Goal: Communication & Community: Answer question/provide support

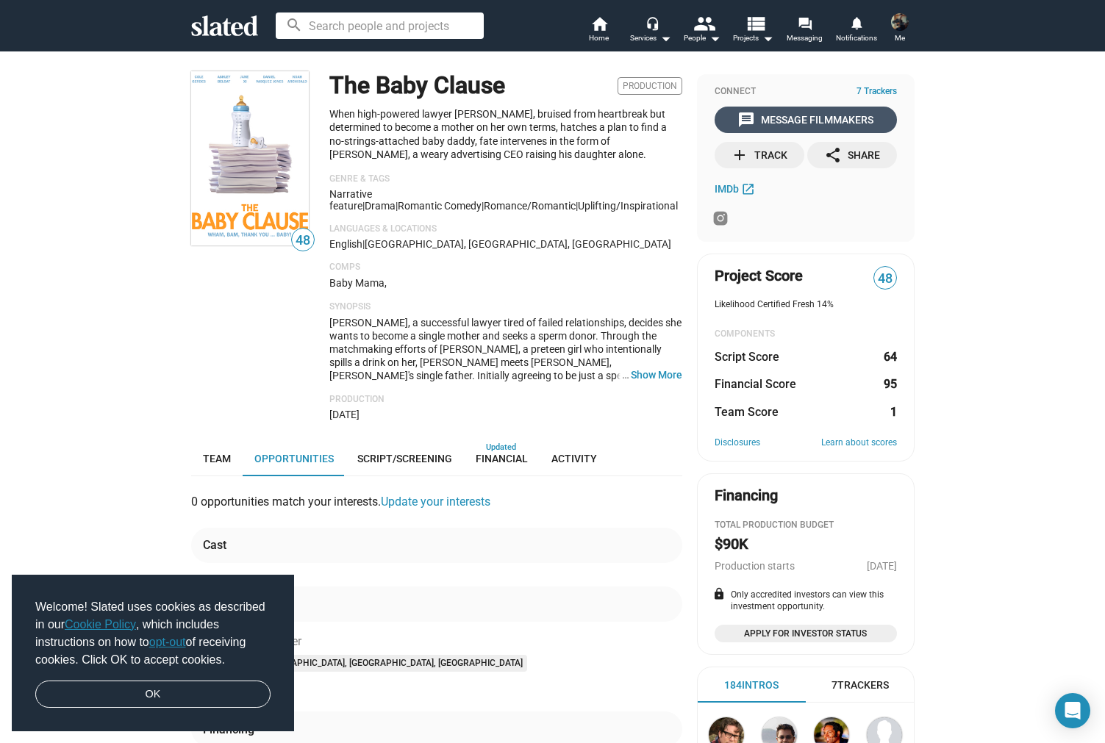
click at [820, 114] on div "message Message Filmmakers" at bounding box center [805, 120] width 136 height 26
click at [823, 115] on div "message Message Filmmakers" at bounding box center [805, 120] width 136 height 26
click at [600, 26] on mat-icon "home" at bounding box center [599, 24] width 18 height 18
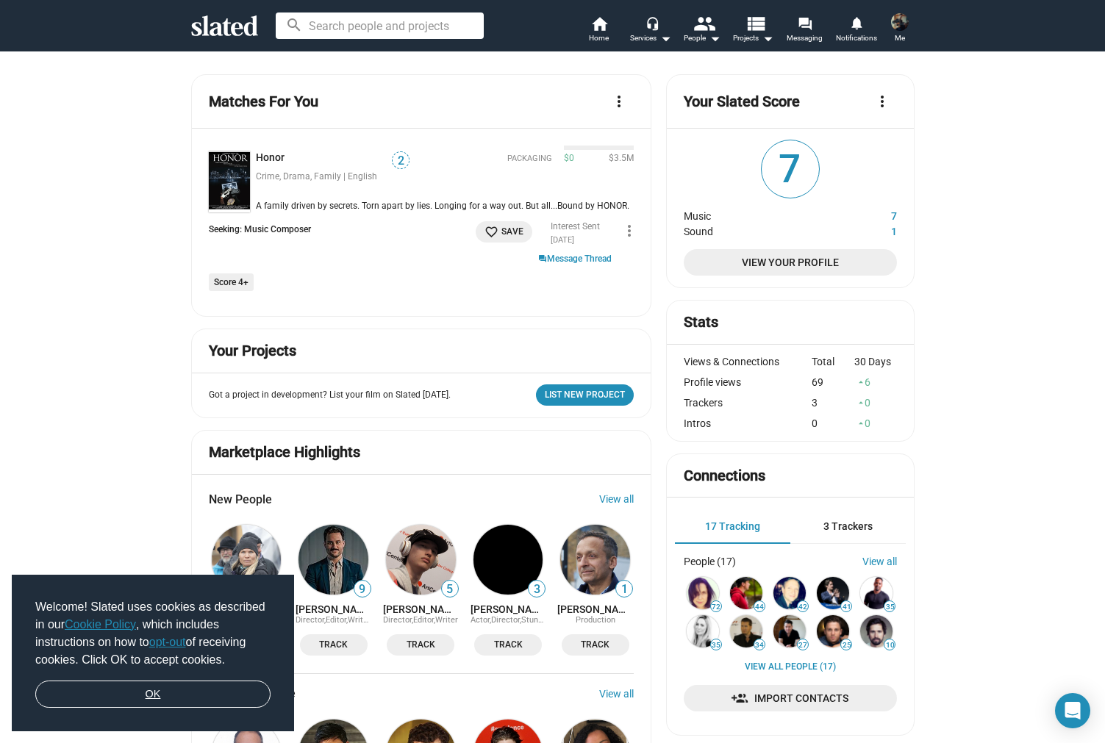
click at [214, 689] on link "OK" at bounding box center [152, 695] width 235 height 28
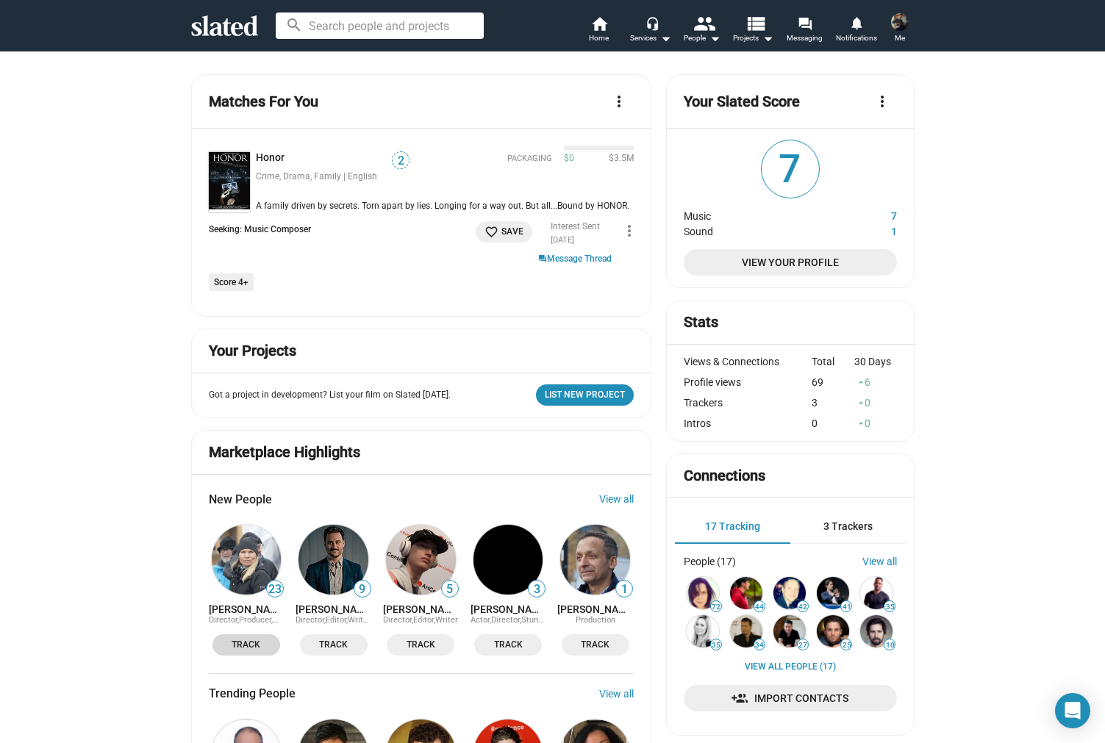
click at [270, 648] on span "Track" at bounding box center [246, 644] width 50 height 15
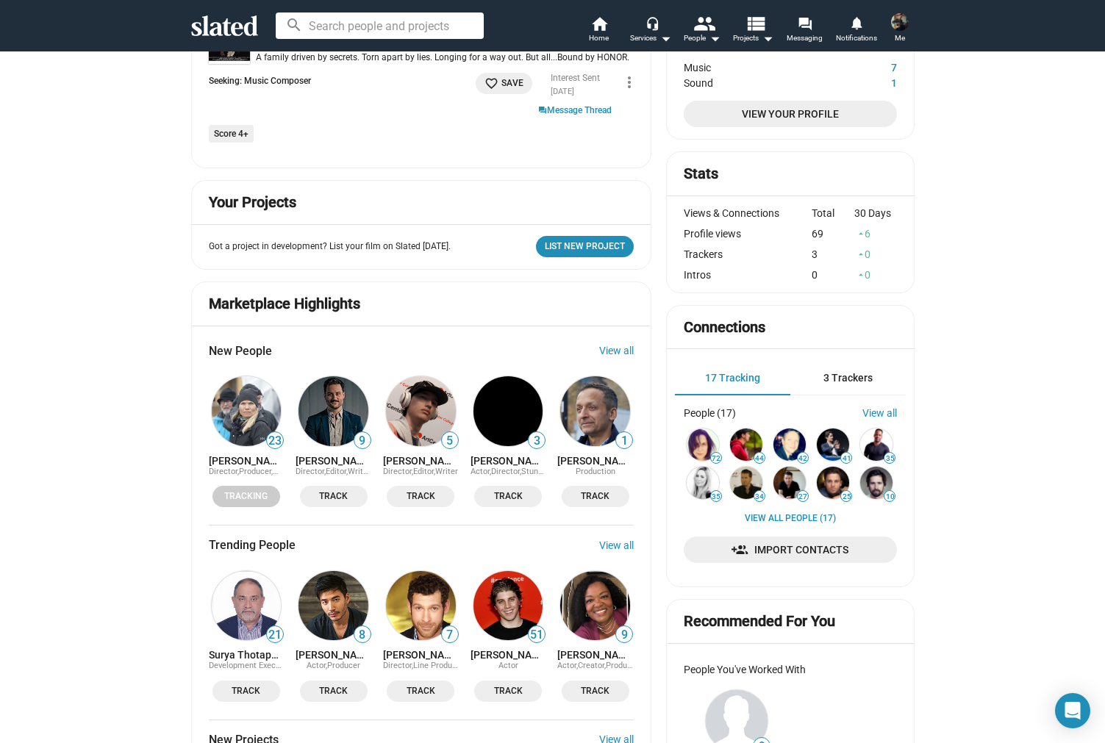
scroll to position [149, 0]
click at [346, 488] on span "Track" at bounding box center [334, 495] width 50 height 15
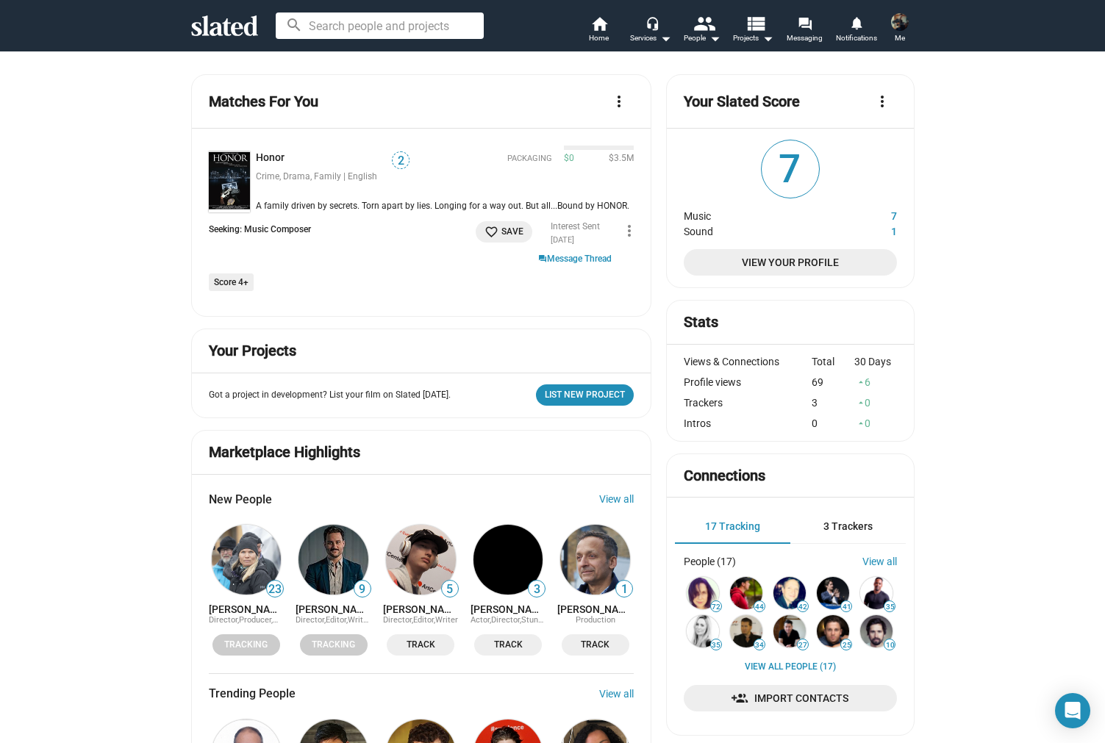
scroll to position [0, 0]
click at [236, 179] on img at bounding box center [229, 181] width 41 height 61
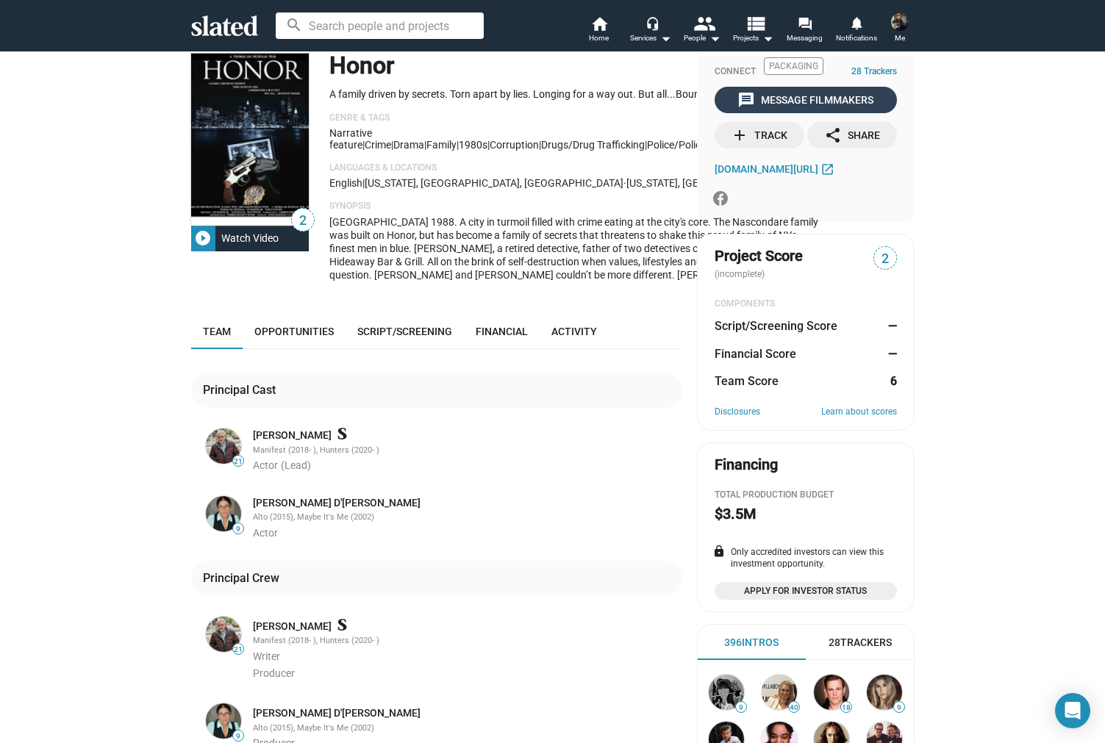
scroll to position [15, 0]
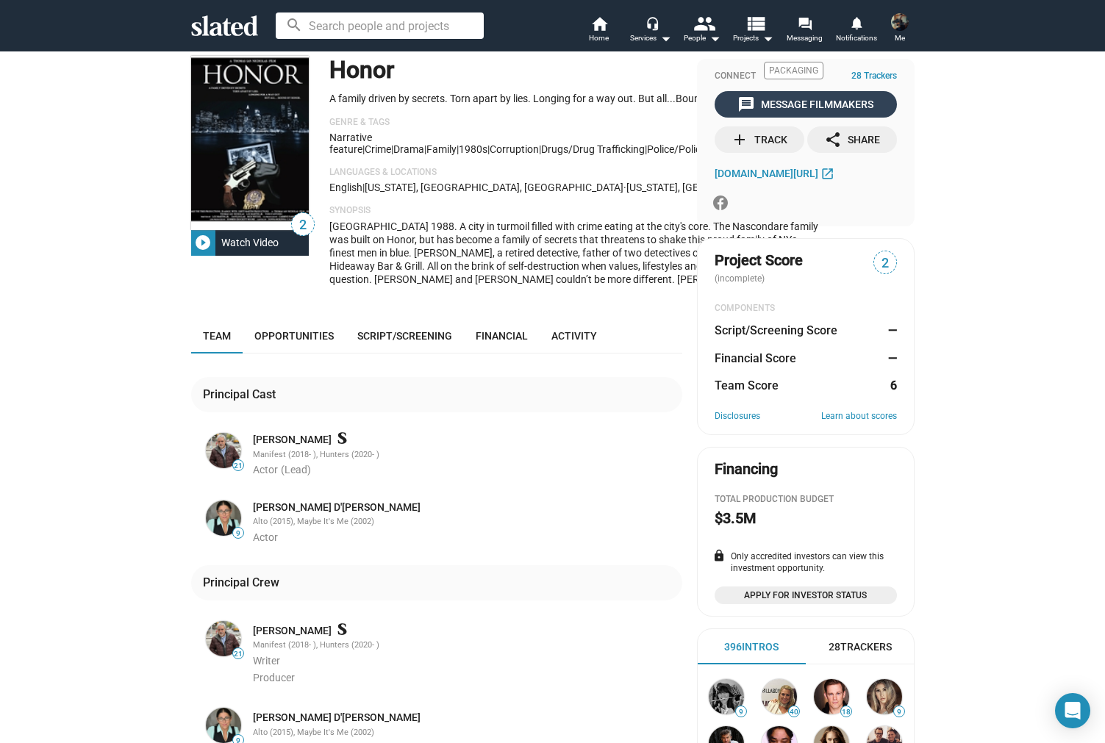
click at [813, 104] on div "message Message Filmmakers" at bounding box center [805, 104] width 136 height 26
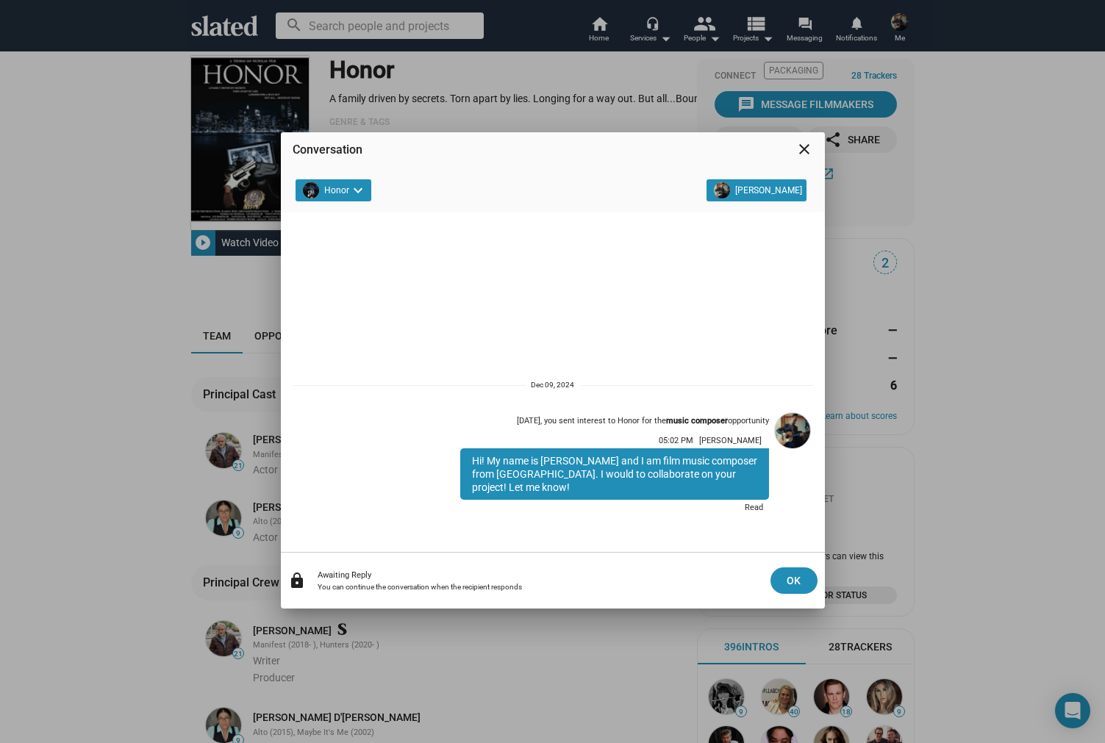
click at [800, 150] on mat-icon "close" at bounding box center [804, 149] width 18 height 18
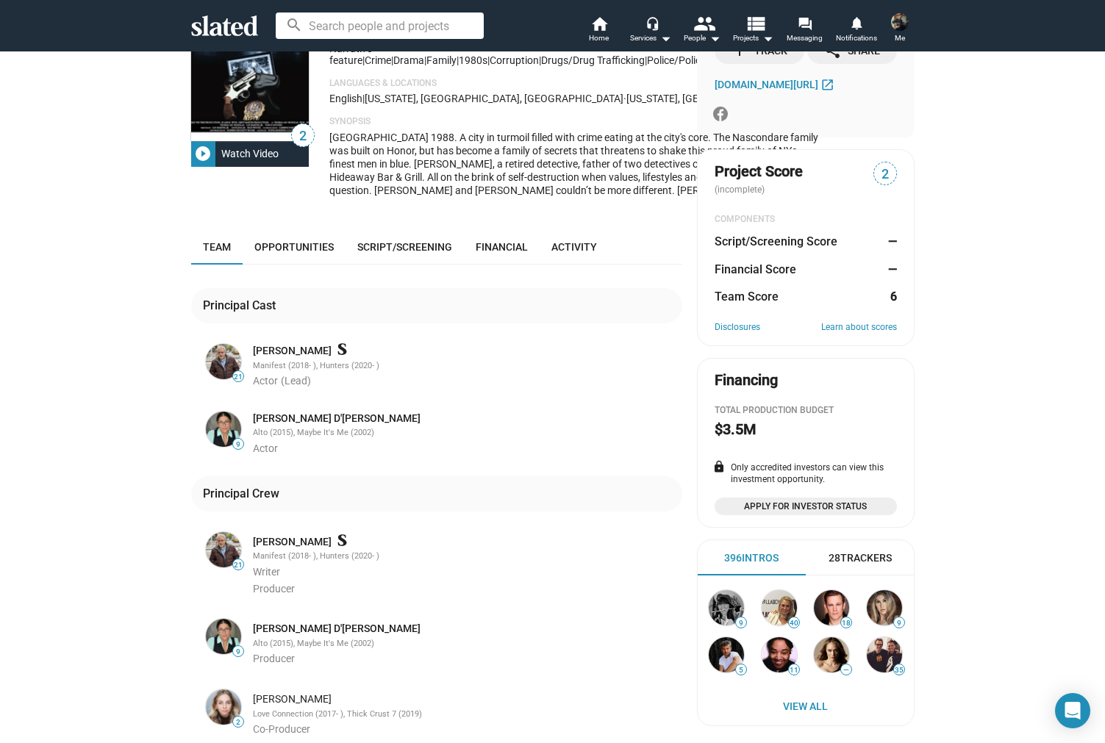
scroll to position [0, 0]
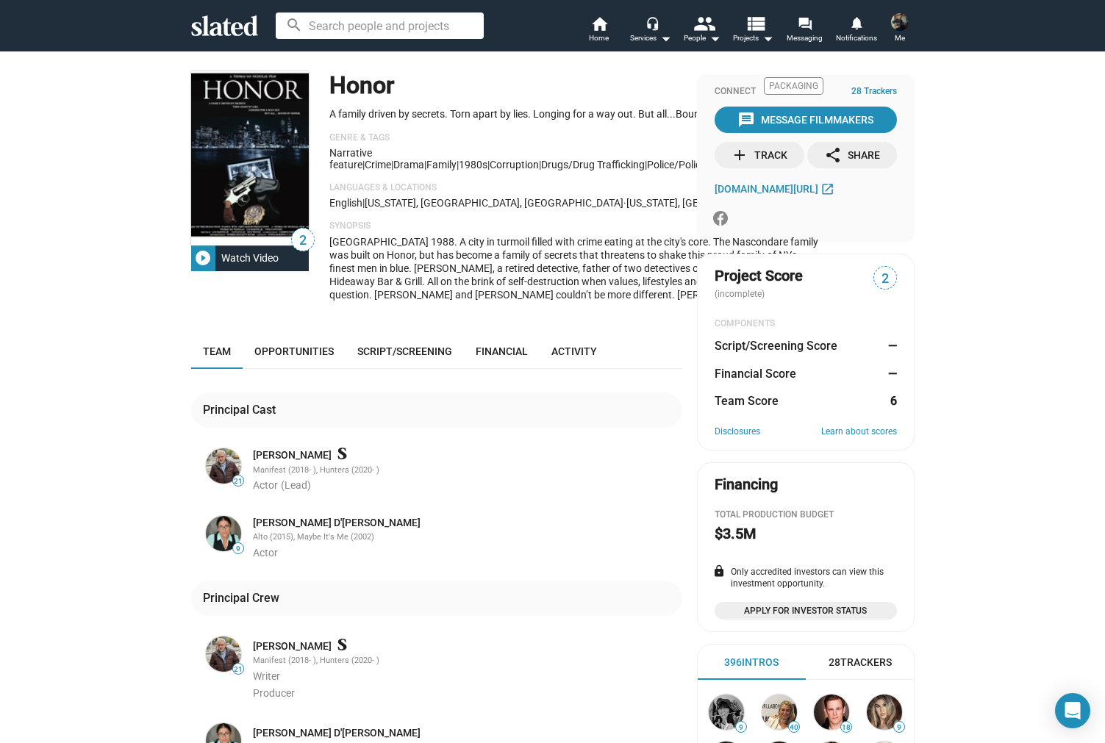
click at [758, 157] on div "add Track" at bounding box center [759, 155] width 57 height 26
click at [606, 24] on mat-icon "home" at bounding box center [599, 24] width 18 height 18
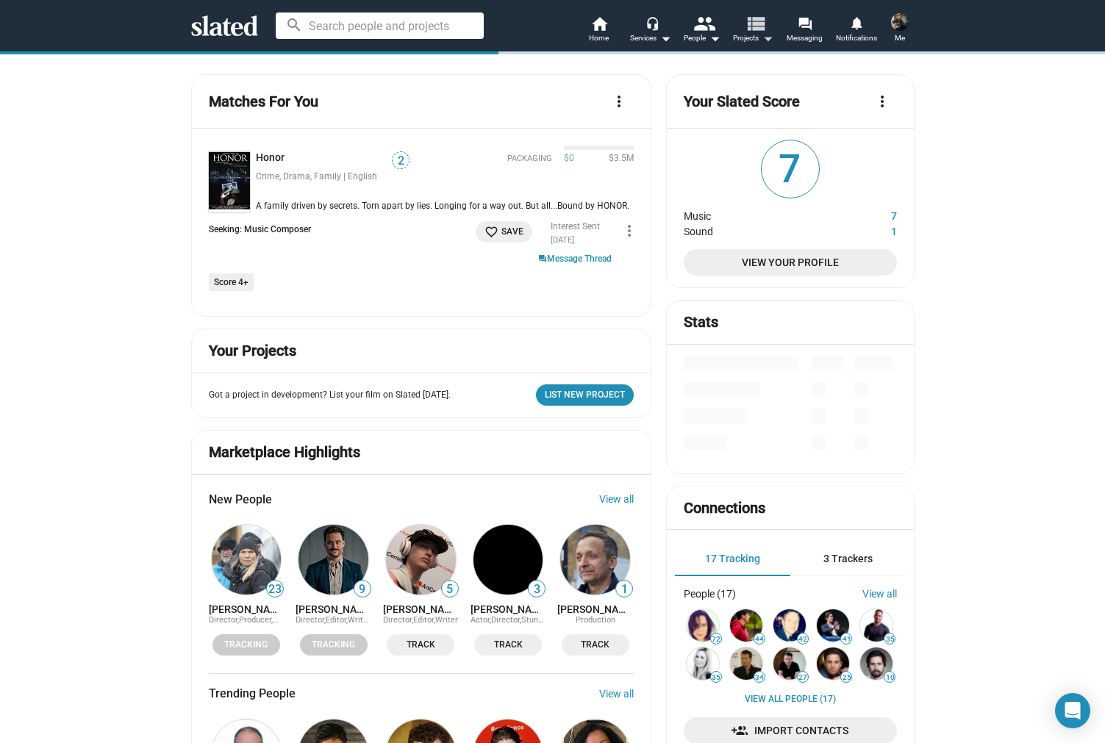
click at [754, 28] on mat-icon "view_list" at bounding box center [754, 22] width 21 height 21
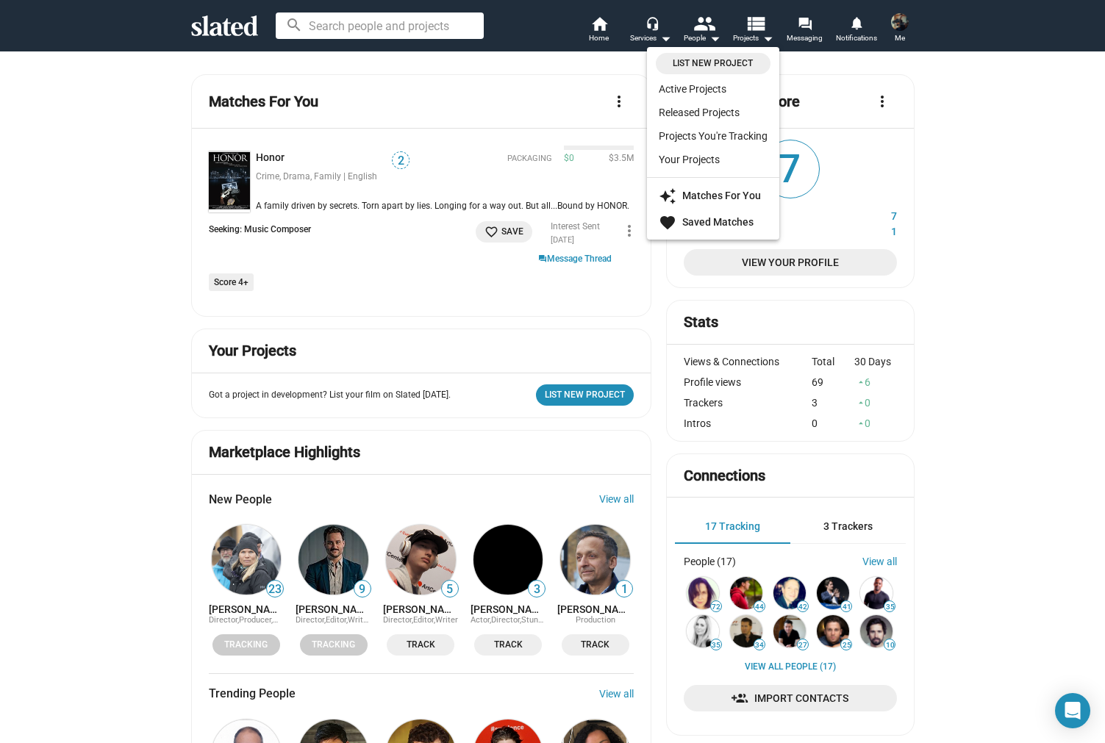
click at [654, 311] on div at bounding box center [552, 371] width 1105 height 743
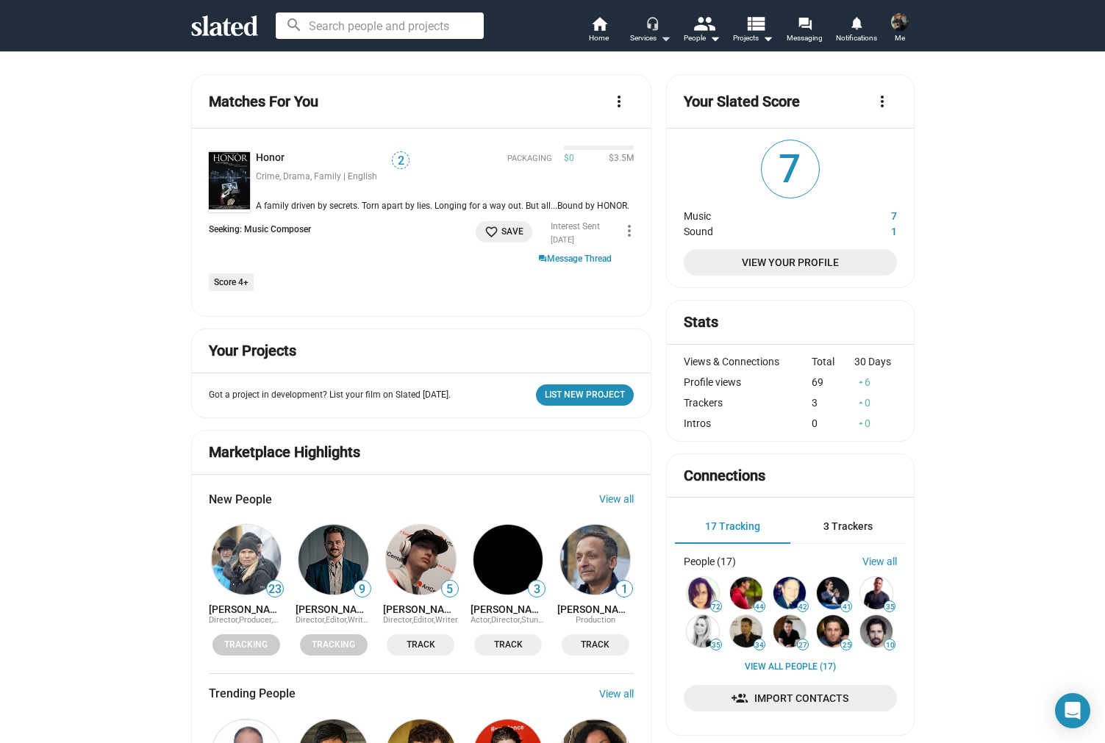
click at [657, 26] on mat-icon "headset_mic" at bounding box center [651, 22] width 13 height 13
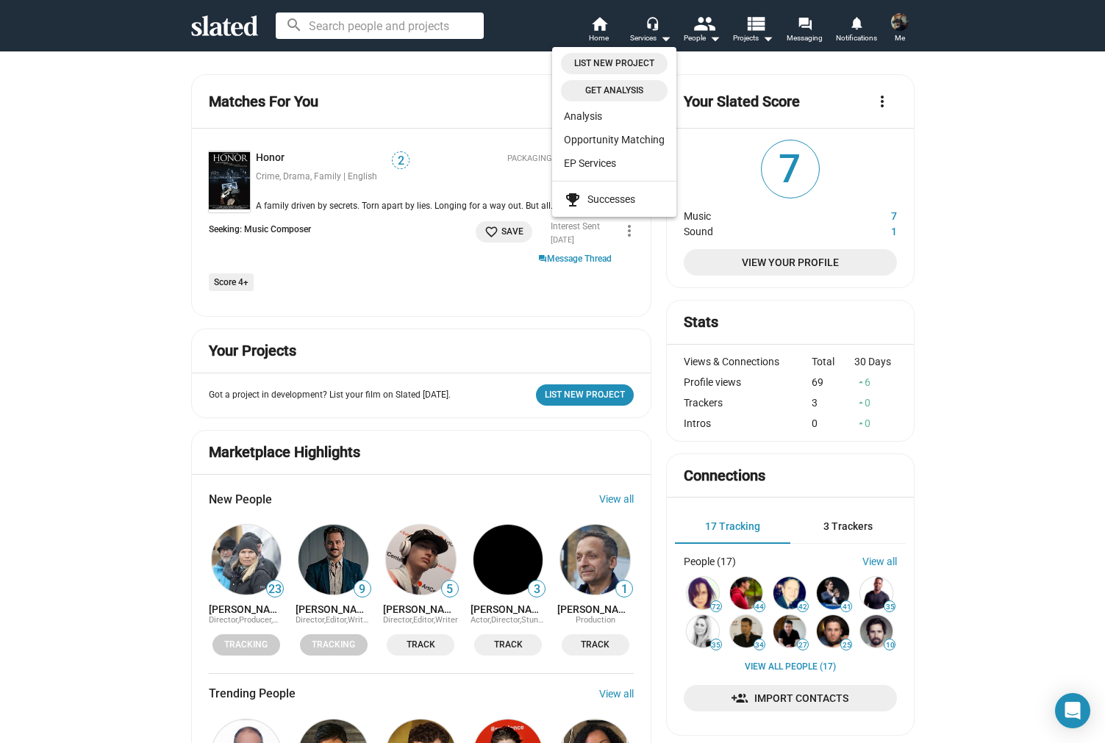
click at [697, 29] on div at bounding box center [552, 371] width 1105 height 743
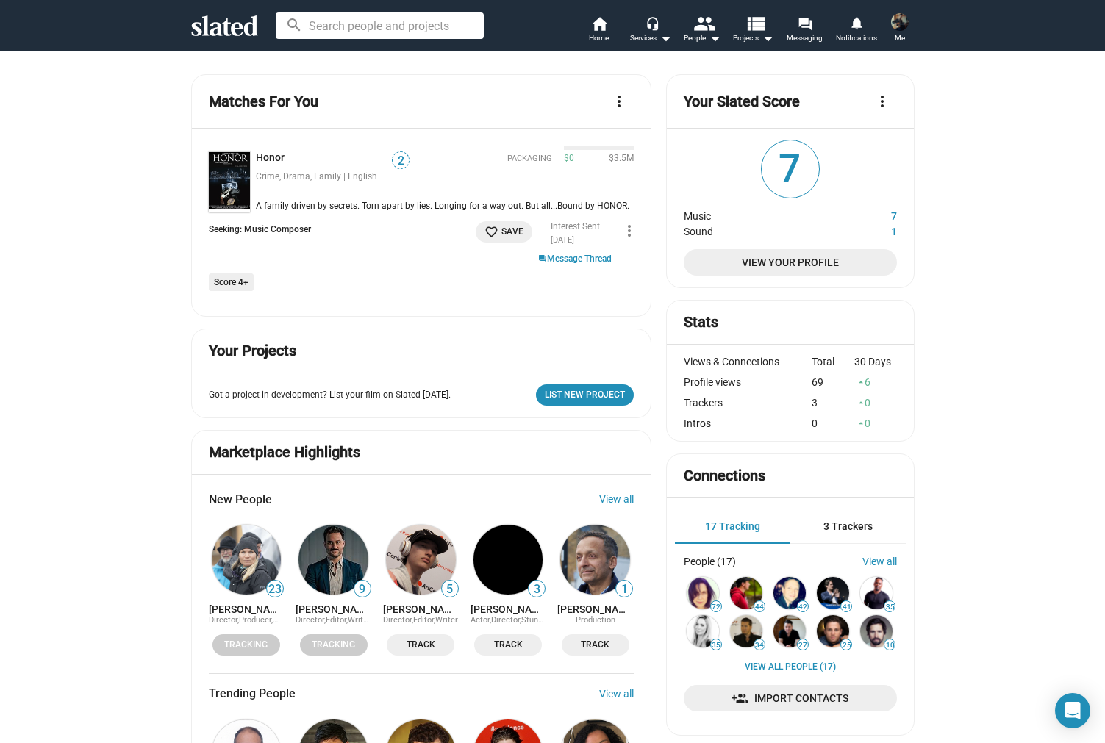
click at [697, 29] on mat-icon "people" at bounding box center [702, 22] width 21 height 21
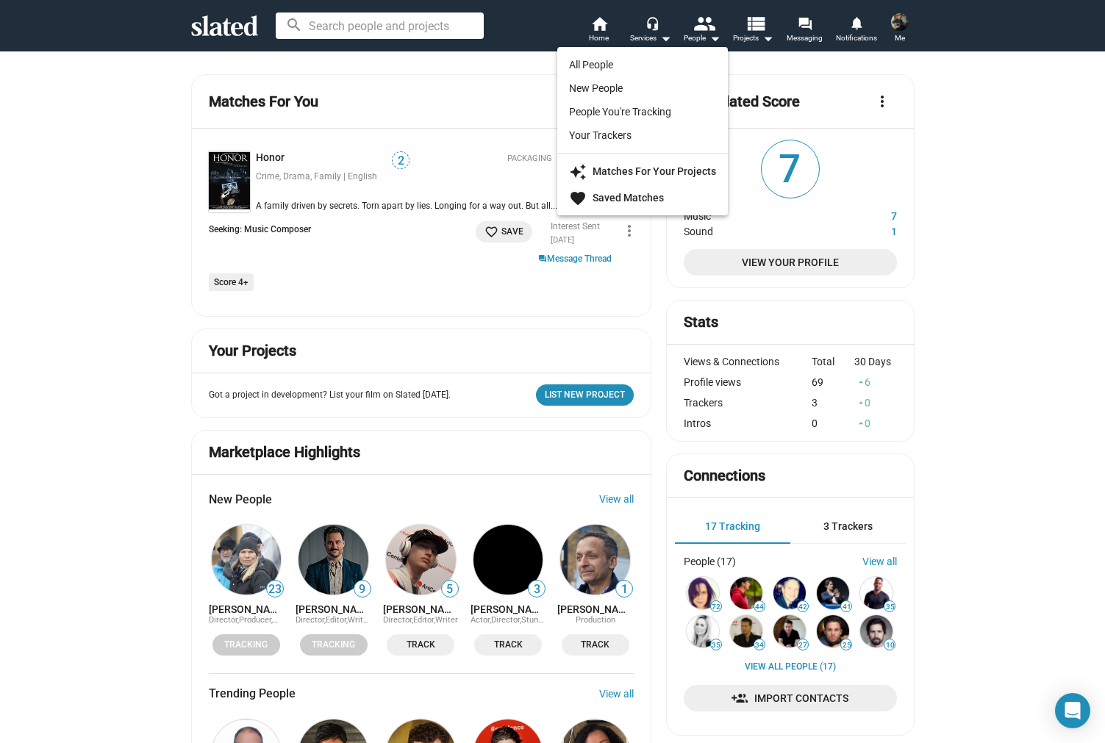
click at [755, 29] on div at bounding box center [552, 371] width 1105 height 743
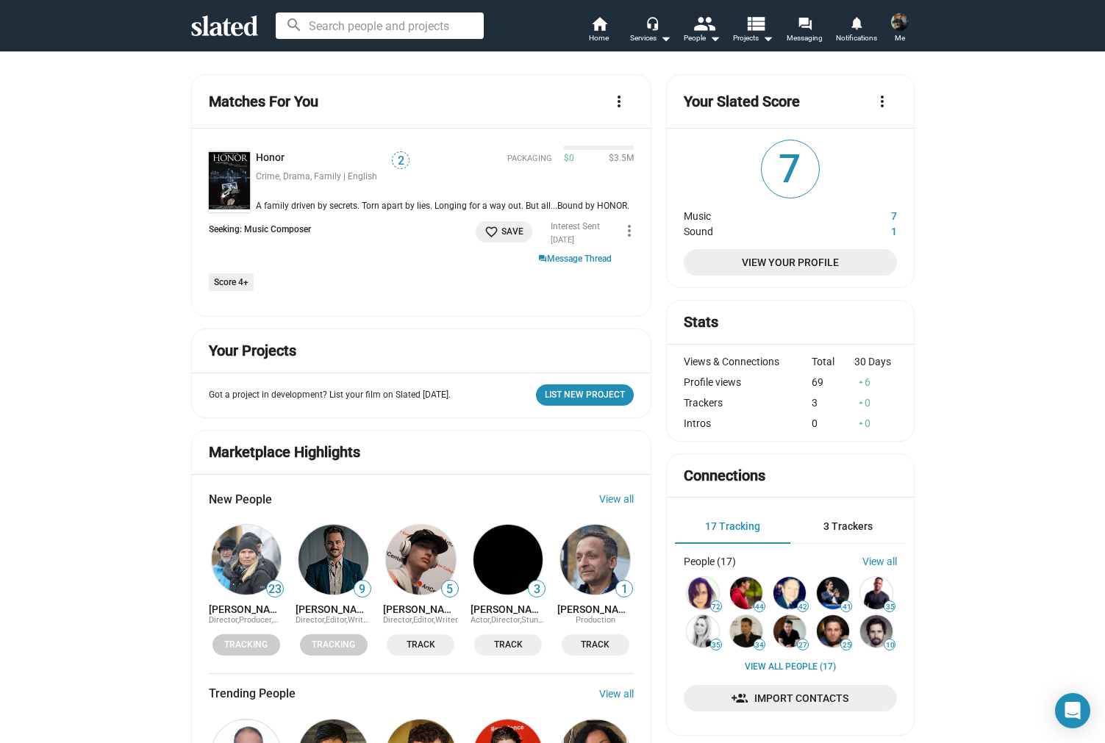
click at [755, 29] on mat-icon "view_list" at bounding box center [754, 22] width 21 height 21
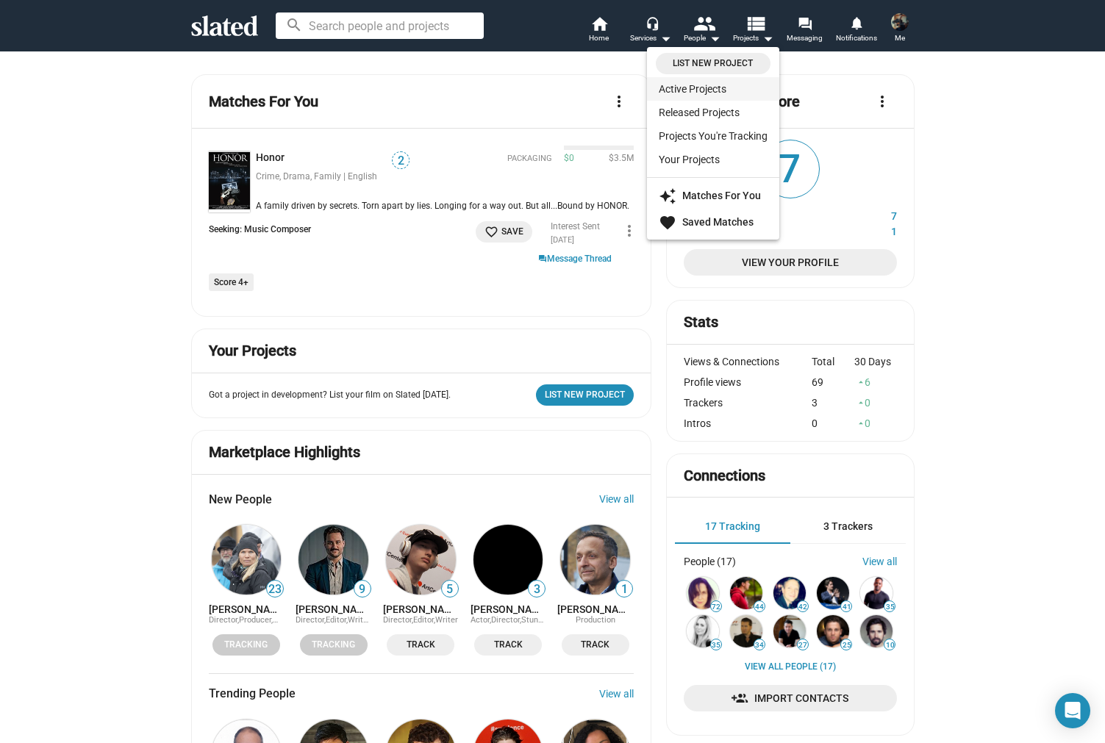
click at [693, 90] on link "Active Projects" at bounding box center [713, 89] width 132 height 24
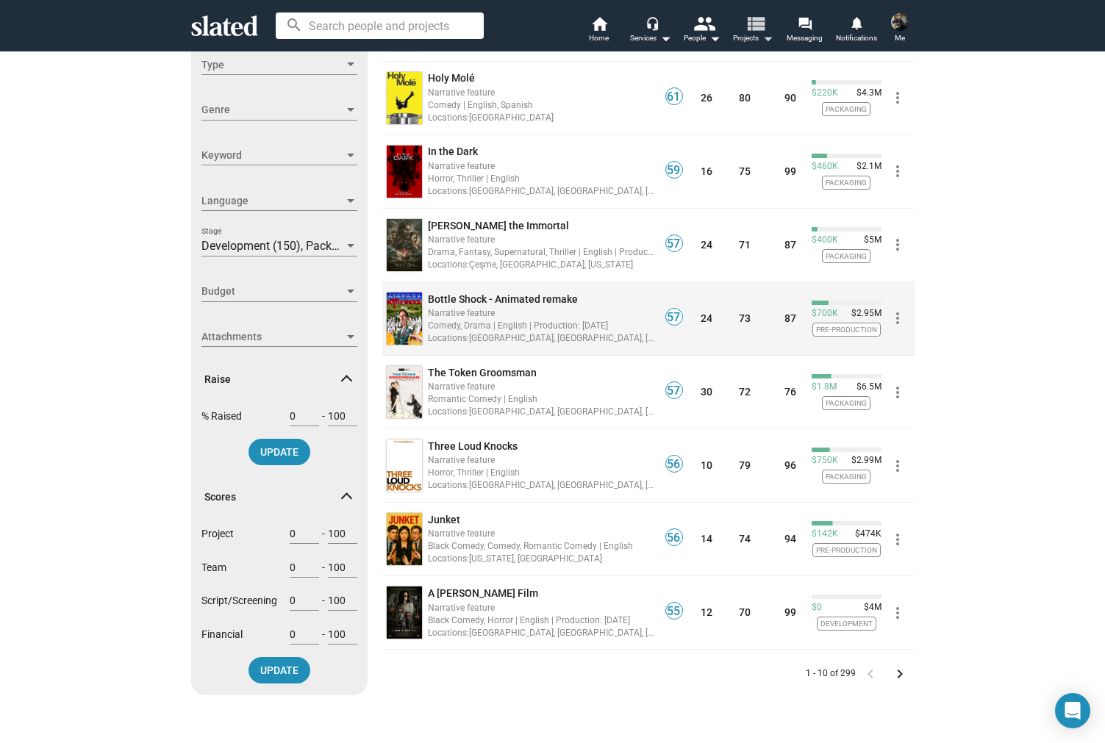
scroll to position [287, 0]
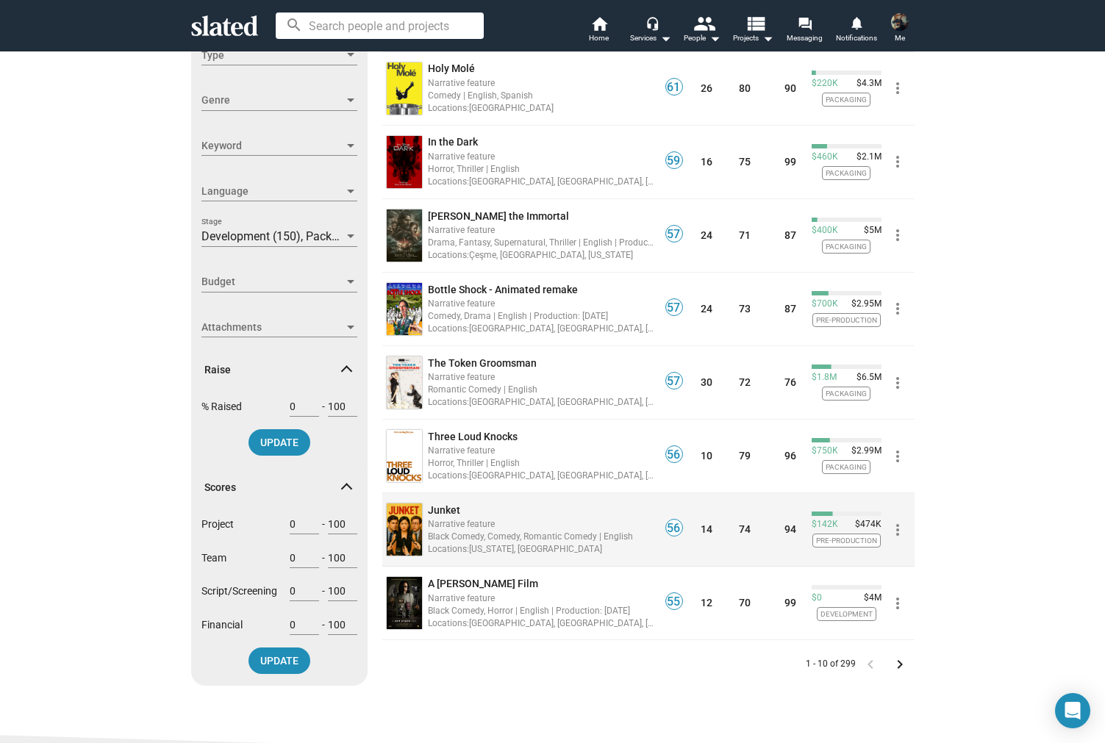
click at [451, 513] on span "Junket" at bounding box center [444, 510] width 32 height 12
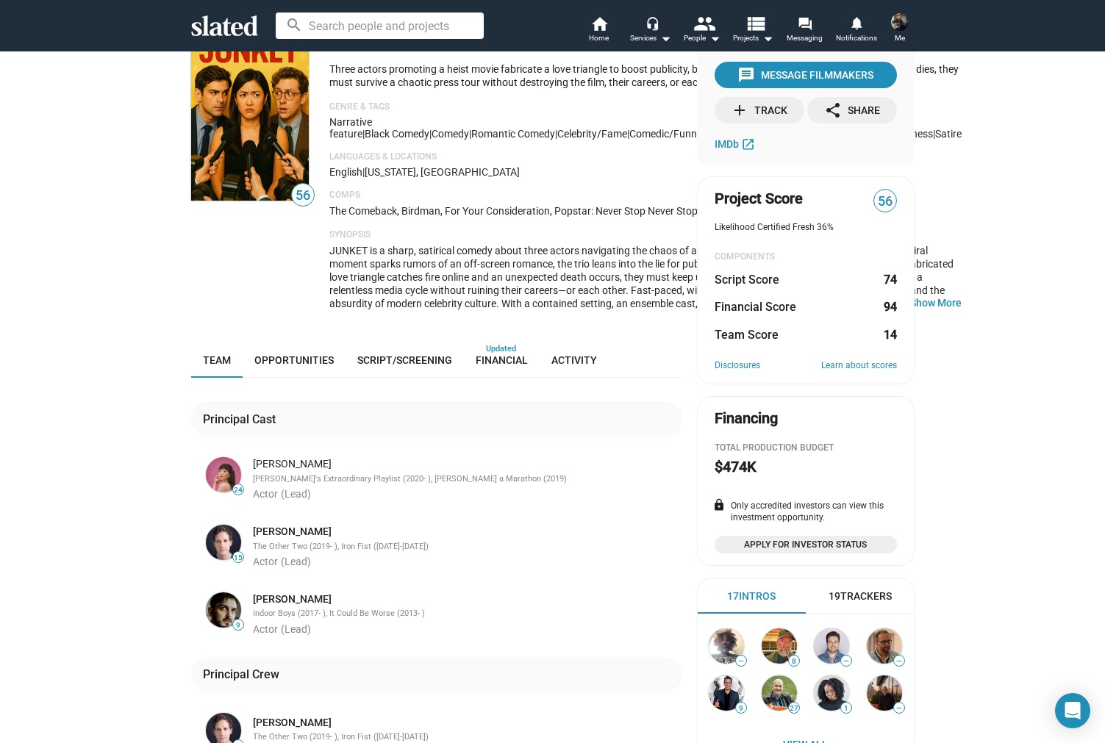
scroll to position [46, 0]
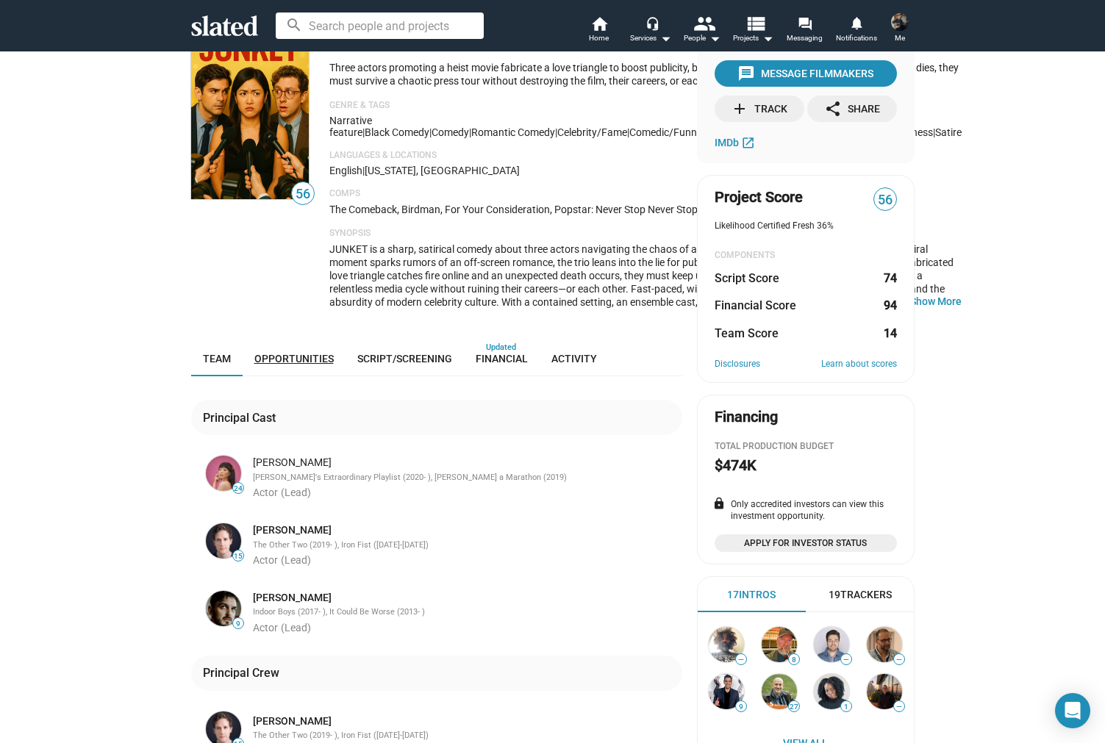
click at [307, 365] on span "Opportunities" at bounding box center [293, 359] width 79 height 12
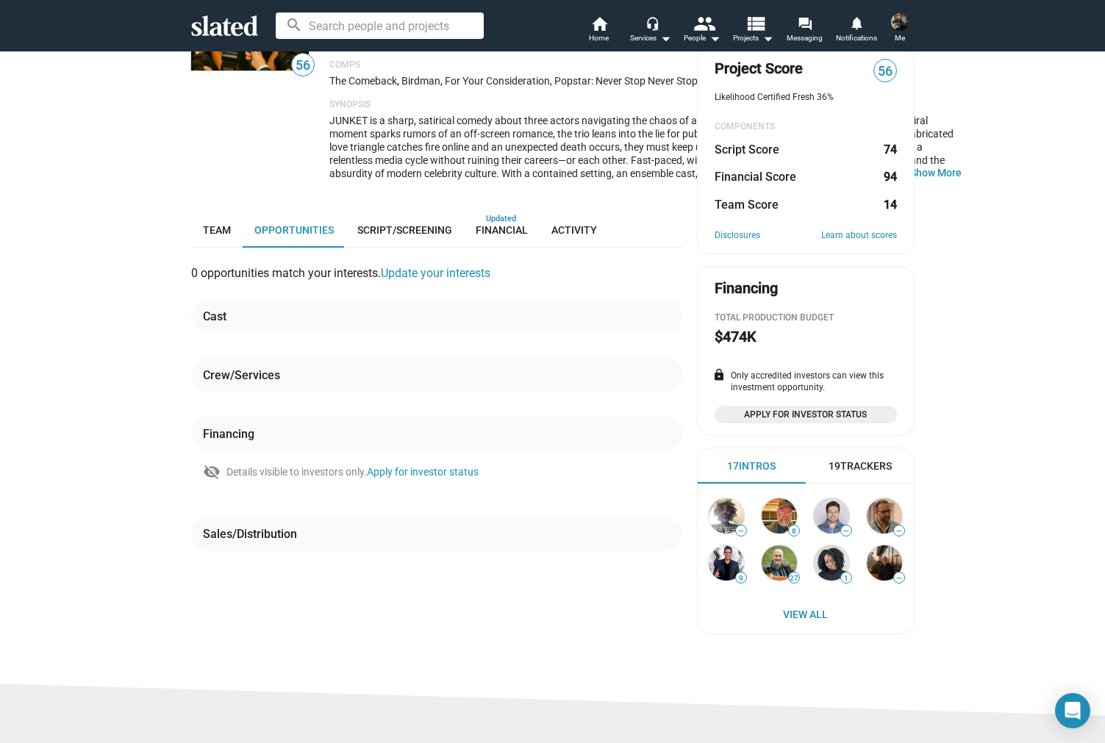
scroll to position [162, 0]
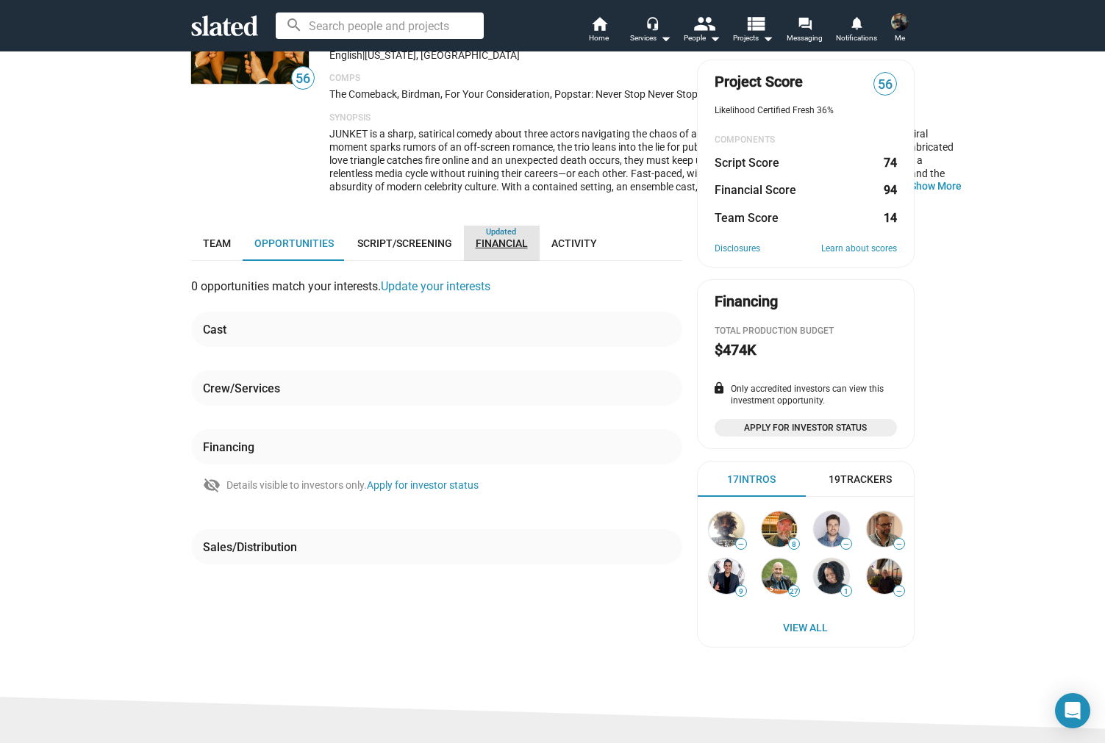
click at [500, 249] on span "Financial" at bounding box center [501, 243] width 52 height 12
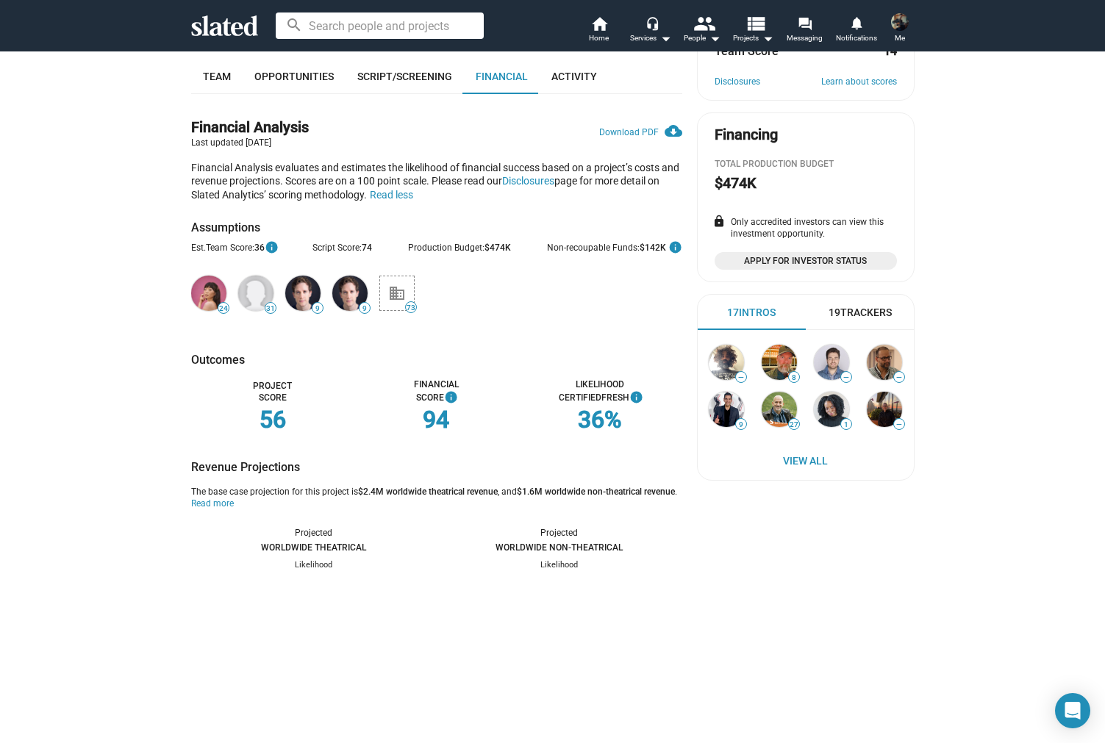
scroll to position [384, 0]
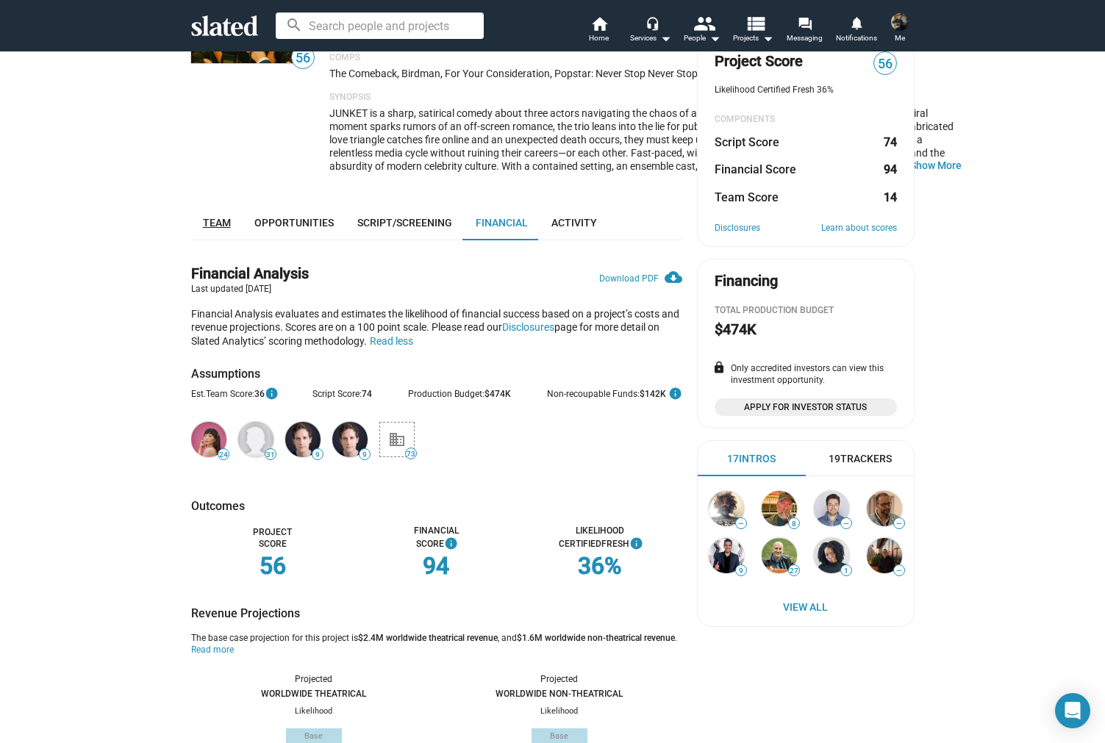
click at [219, 229] on span "Team" at bounding box center [217, 223] width 28 height 12
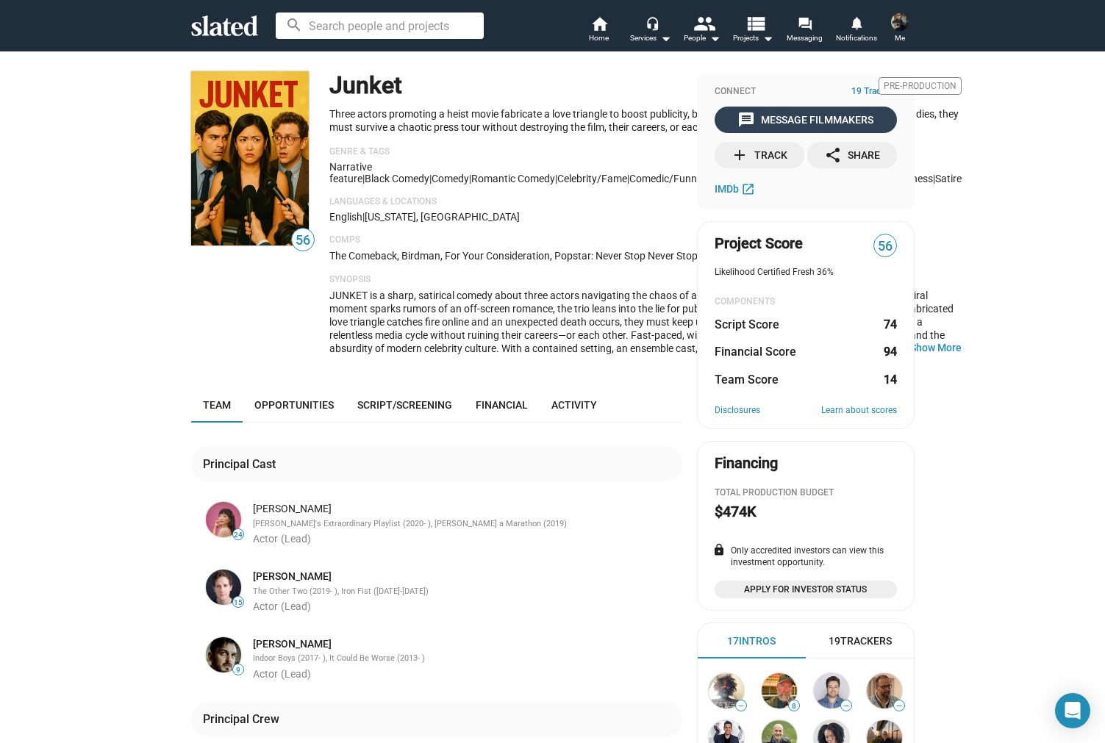
click at [786, 123] on div "message Message Filmmakers" at bounding box center [805, 120] width 136 height 26
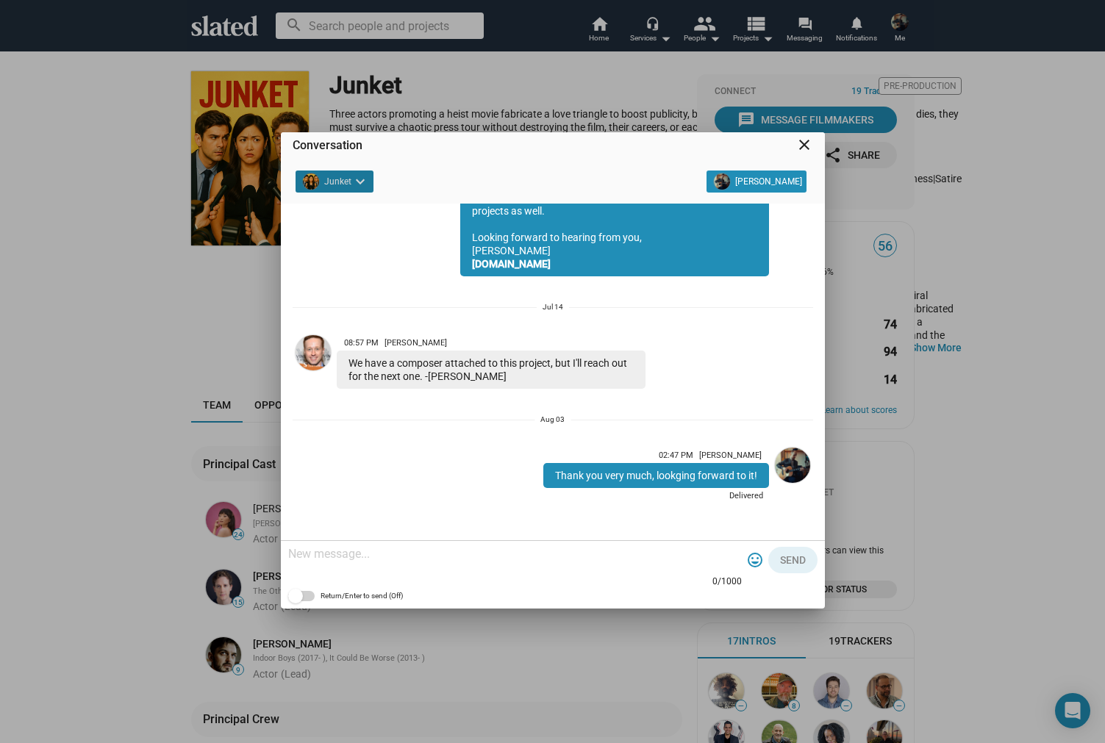
scroll to position [260, 0]
click at [805, 146] on mat-icon "close" at bounding box center [804, 145] width 18 height 18
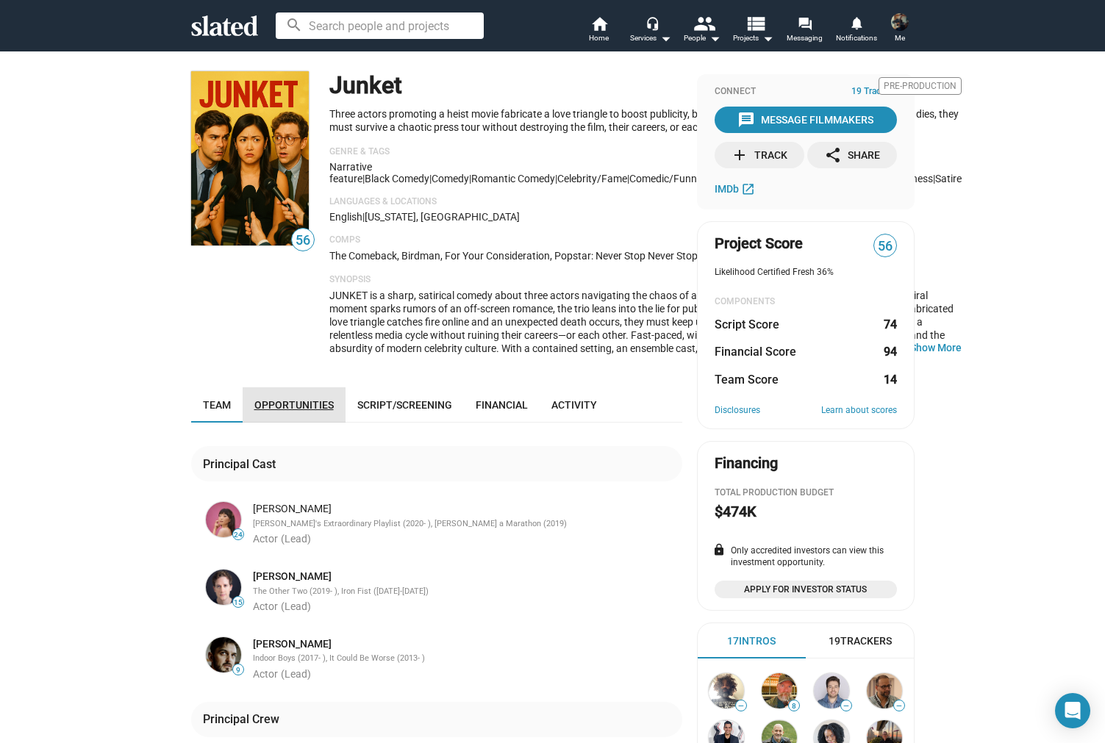
click at [295, 411] on span "Opportunities" at bounding box center [293, 405] width 79 height 12
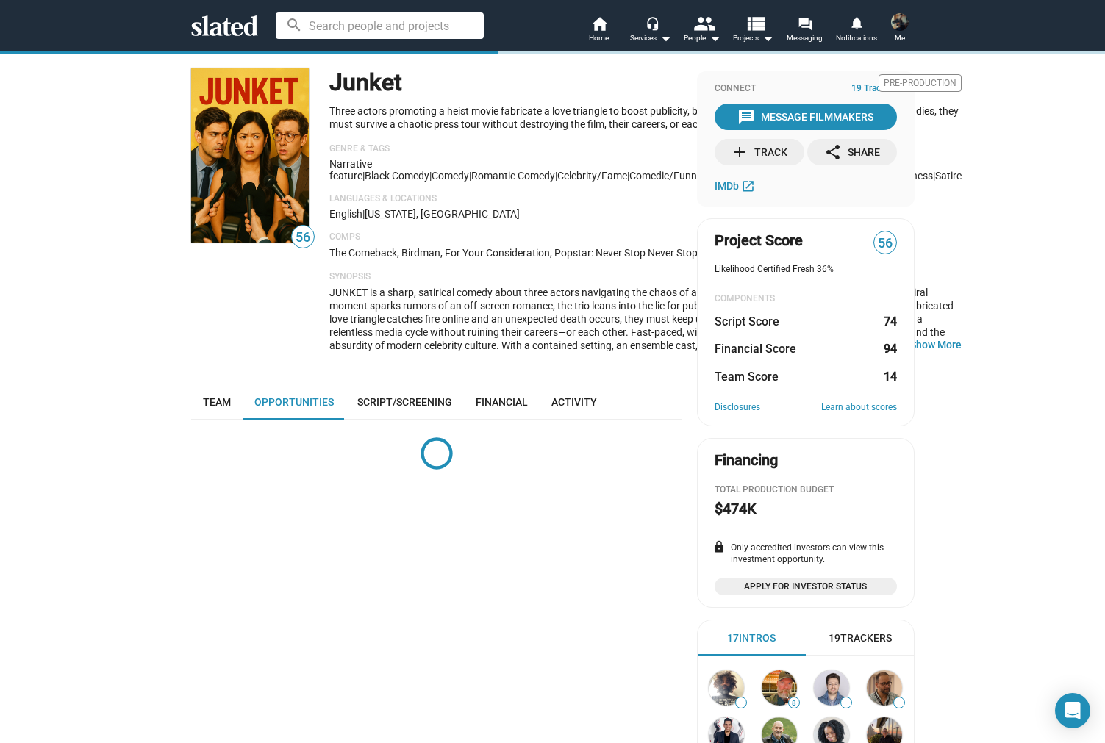
scroll to position [384, 0]
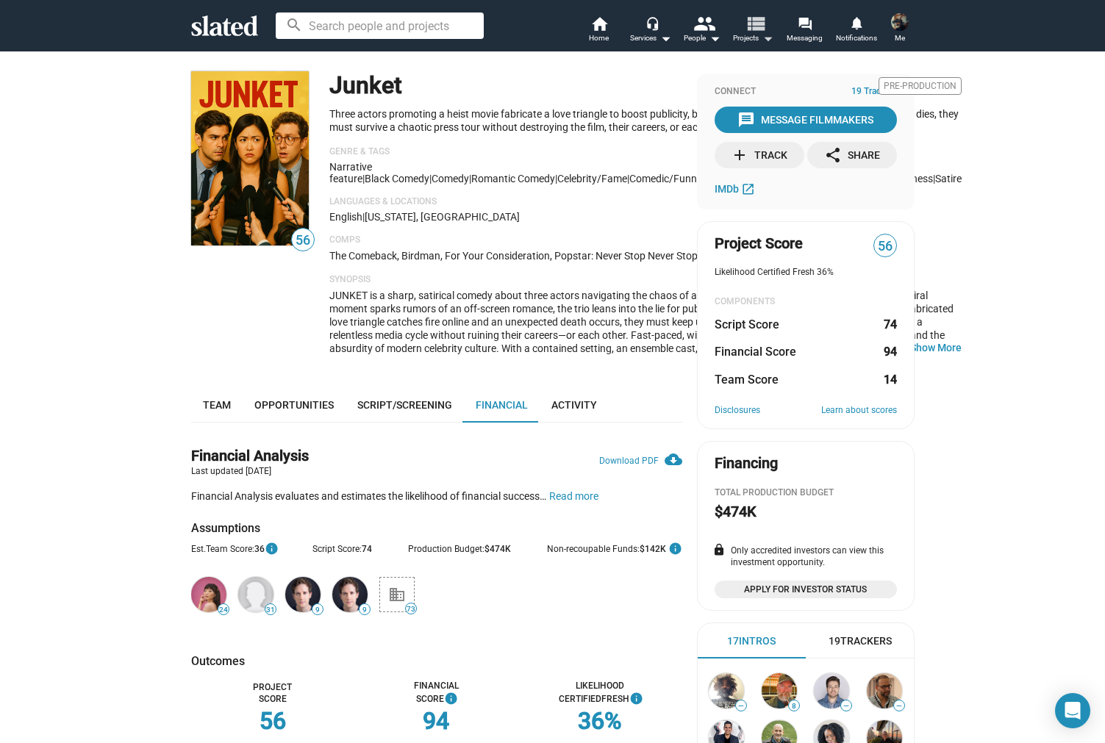
click at [752, 37] on span "Projects arrow_drop_down" at bounding box center [753, 38] width 40 height 18
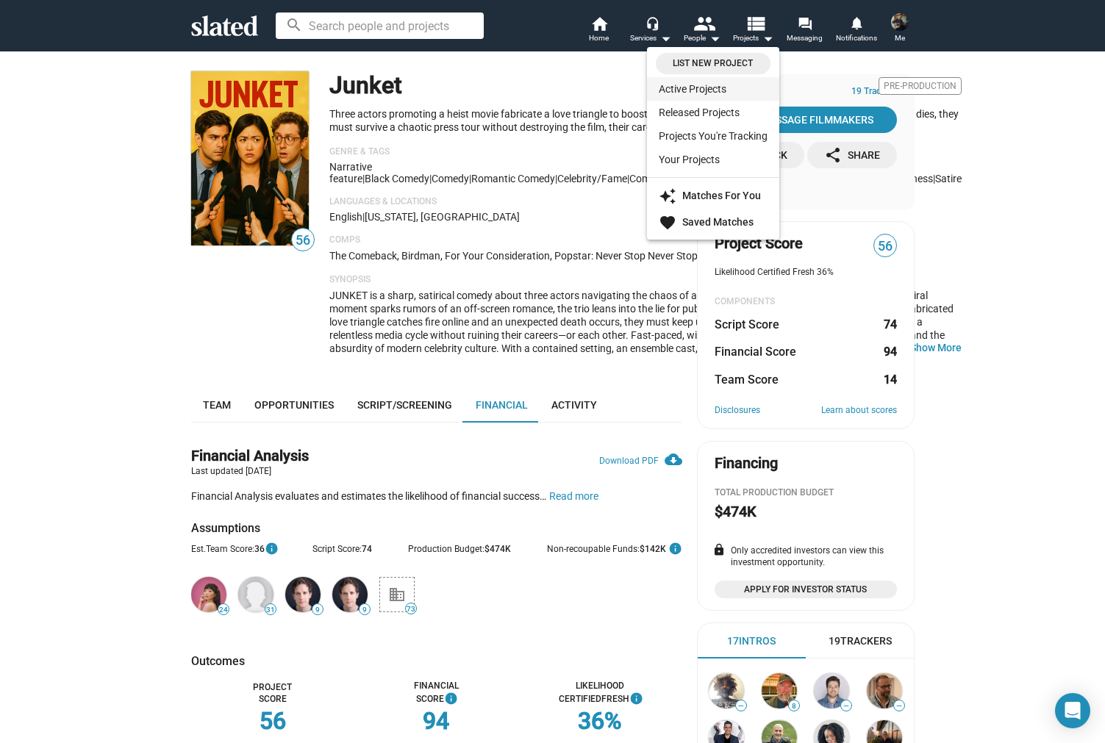
click at [703, 90] on link "Active Projects" at bounding box center [713, 89] width 132 height 24
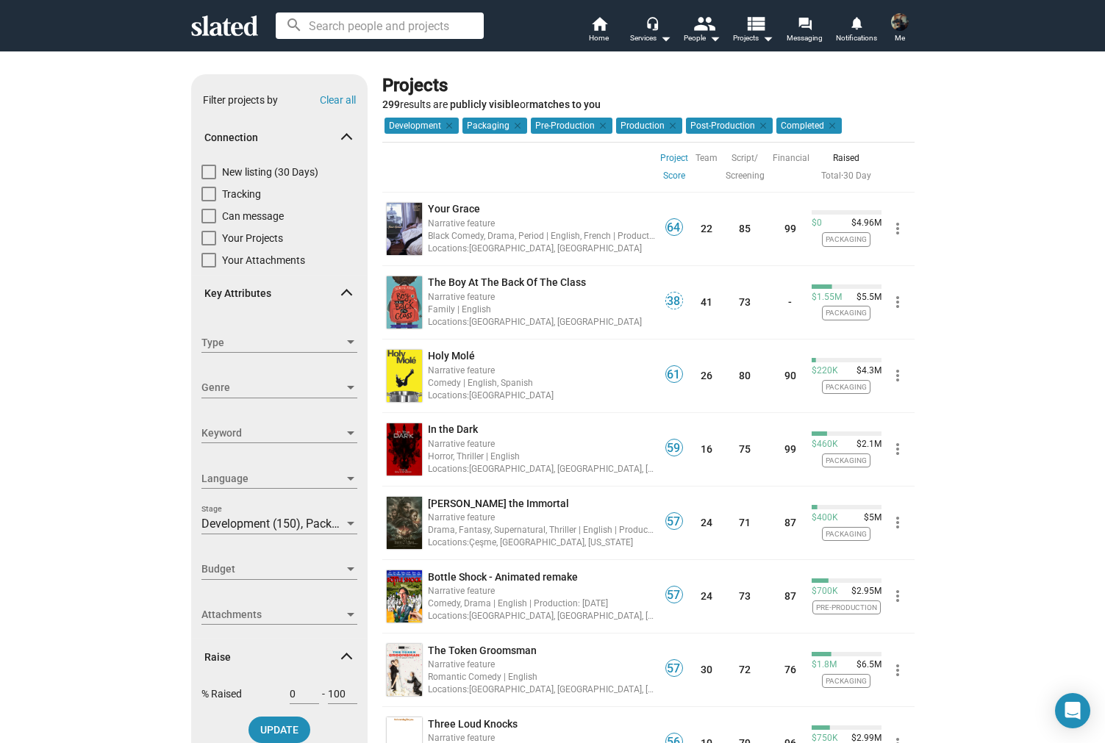
click at [204, 166] on span at bounding box center [208, 172] width 15 height 15
click at [208, 179] on input "New listing (30 Days)" at bounding box center [208, 179] width 1 height 1
checkbox input "true"
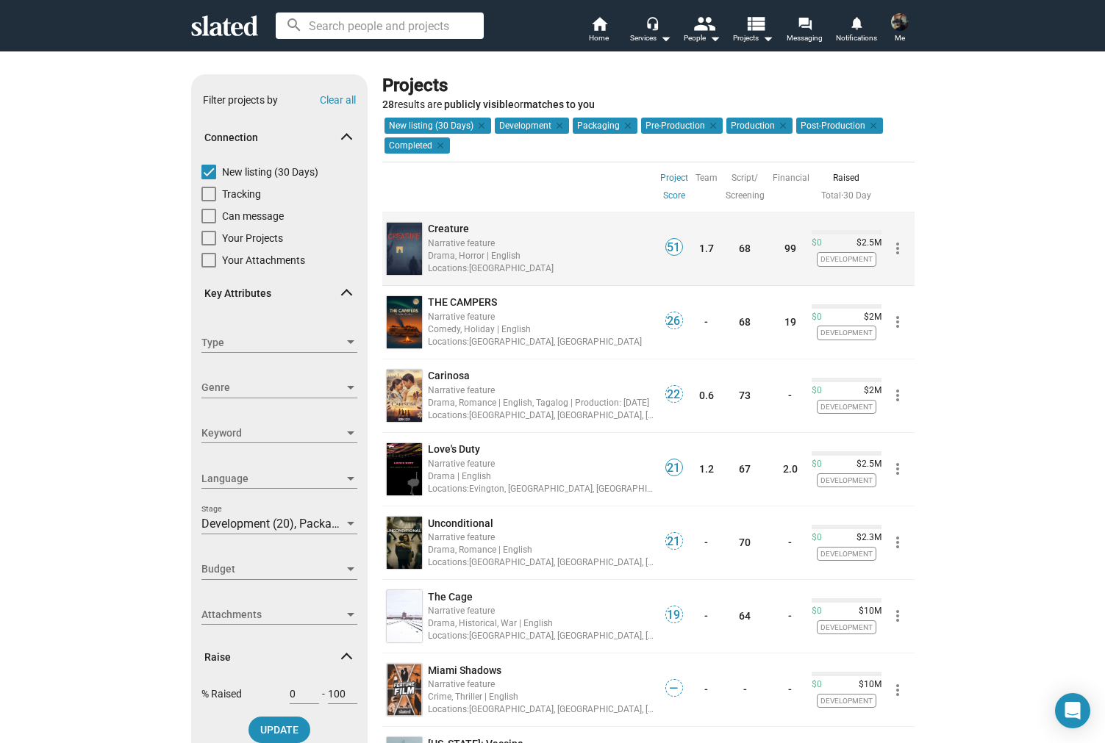
click at [452, 229] on span "Creature" at bounding box center [448, 229] width 41 height 12
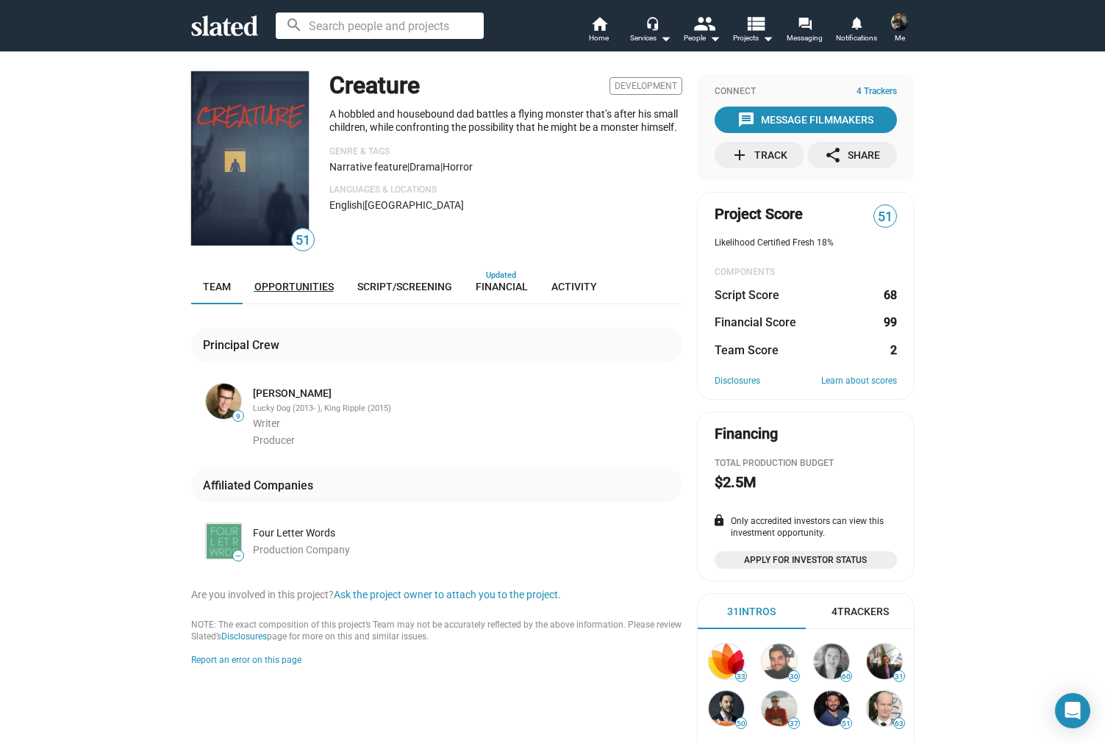
click at [316, 293] on link "Opportunities" at bounding box center [294, 286] width 103 height 35
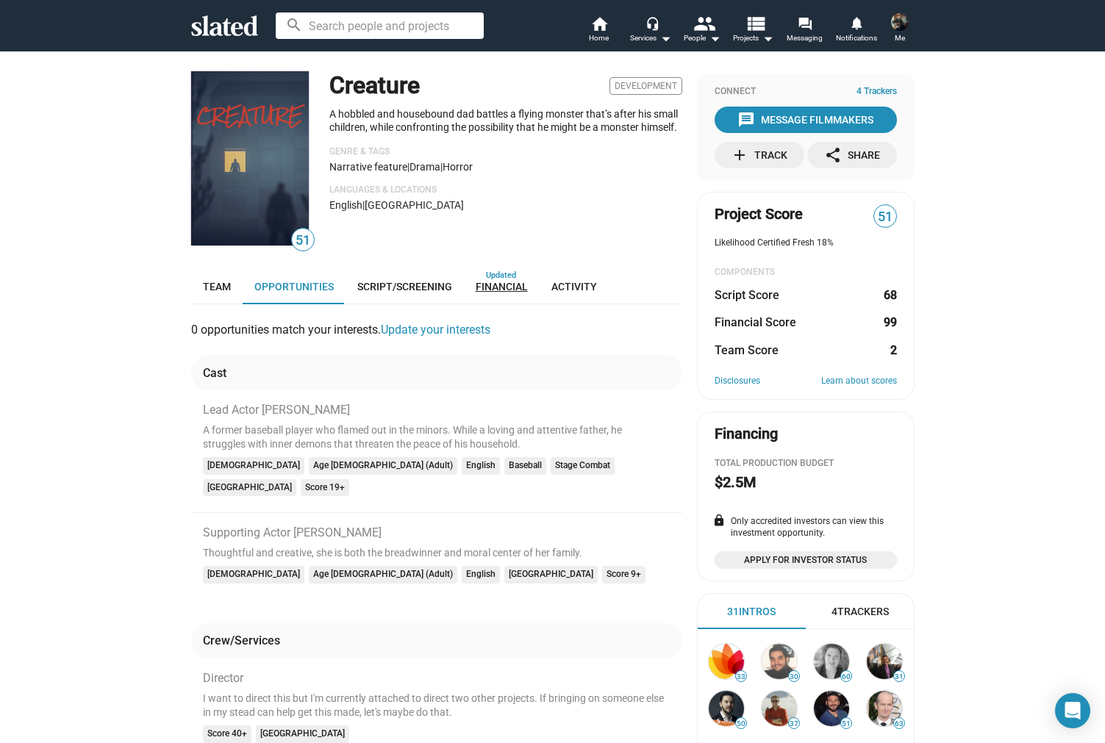
click at [492, 289] on span "Financial" at bounding box center [501, 287] width 52 height 12
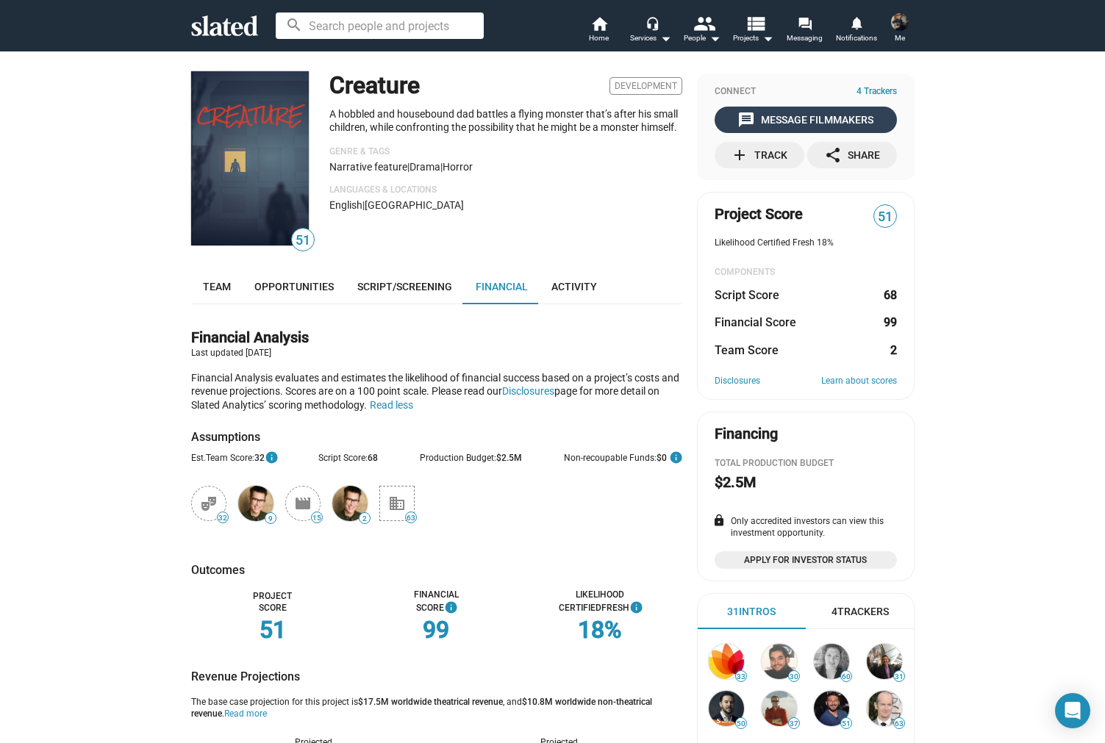
click at [790, 125] on div "message Message Filmmakers" at bounding box center [805, 120] width 136 height 26
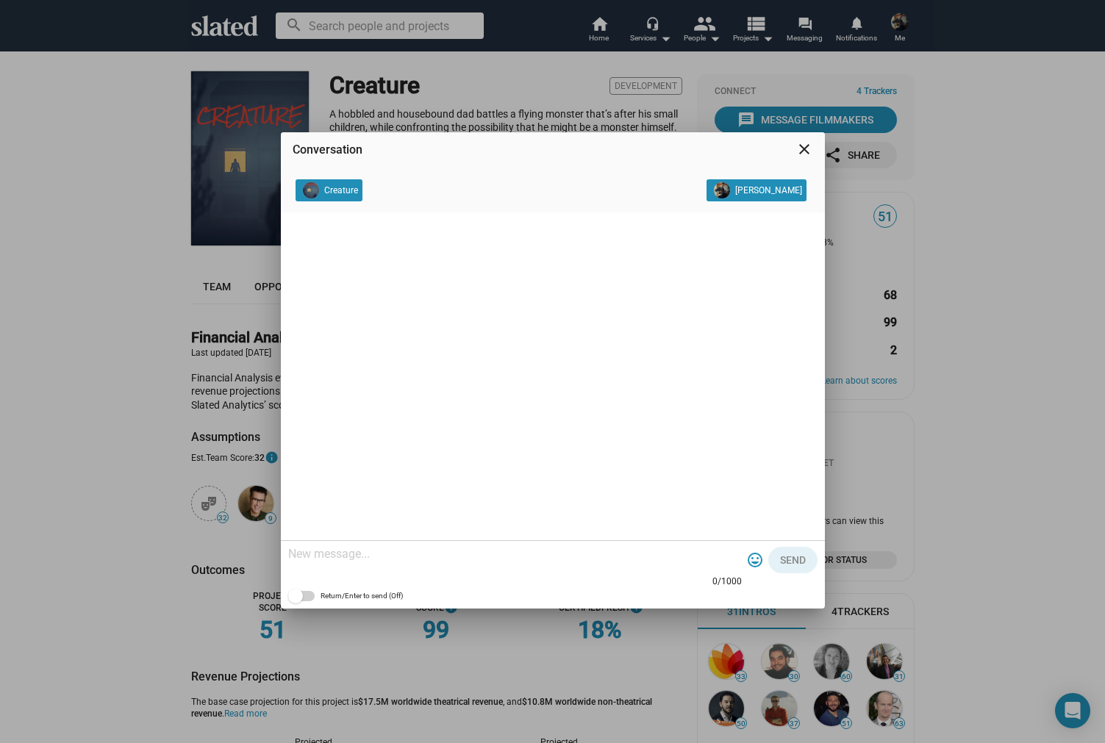
click at [385, 553] on textarea at bounding box center [514, 554] width 453 height 15
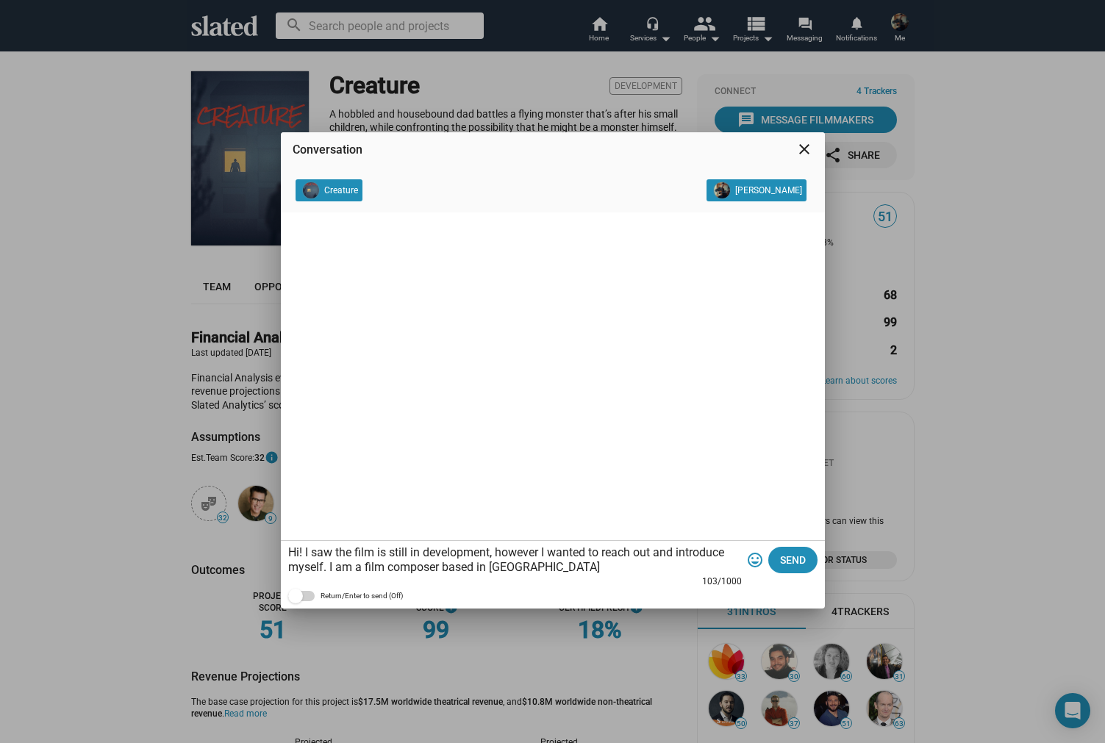
click at [326, 569] on textarea "Hi! I saw the film is still in development, however I wanted to reach out and i…" at bounding box center [514, 559] width 453 height 29
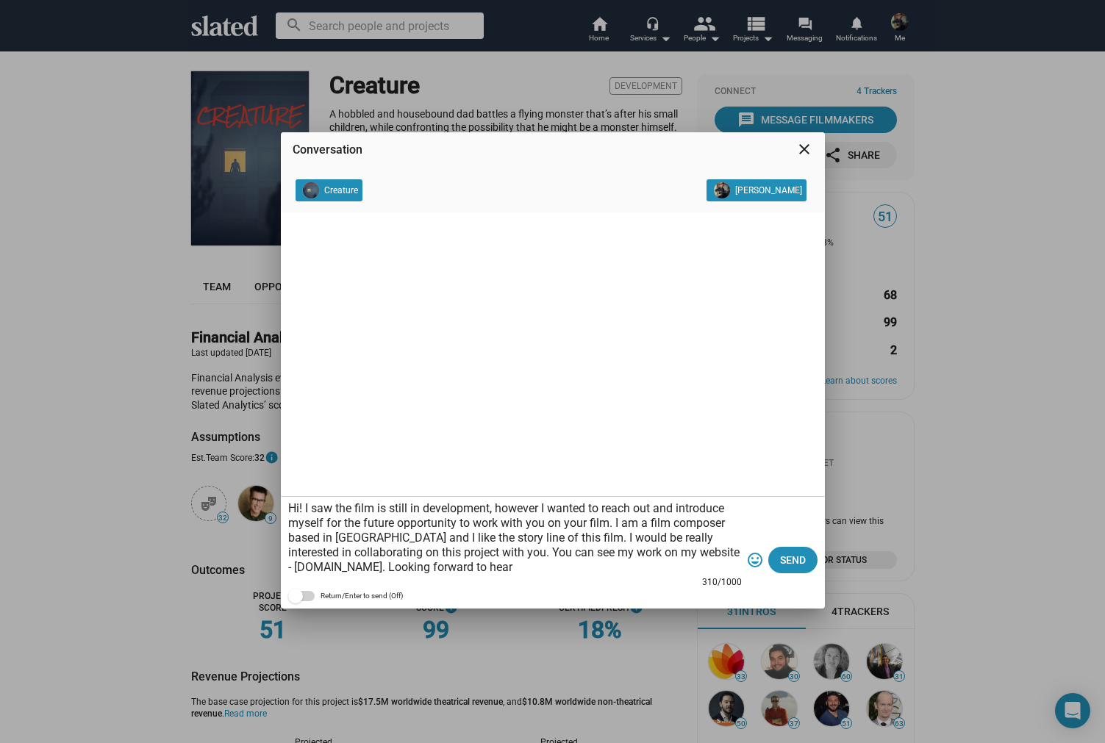
click at [395, 522] on textarea "Hi! I saw the film is still in development, however I wanted to reach out and i…" at bounding box center [514, 537] width 453 height 73
click at [361, 524] on textarea "Hi! I saw the film is still in development, however I wanted to reach out and i…" at bounding box center [514, 537] width 453 height 73
click at [606, 561] on textarea "Hi! I saw the film is still in development, however I wanted to reach out and i…" at bounding box center [514, 537] width 453 height 73
click at [624, 566] on textarea "Hi! I saw the film is still in development, however I wanted to reach out and i…" at bounding box center [514, 537] width 453 height 73
click at [333, 509] on textarea "Hi! I saw the film is still in development, however I wanted to reach out and i…" at bounding box center [514, 537] width 453 height 73
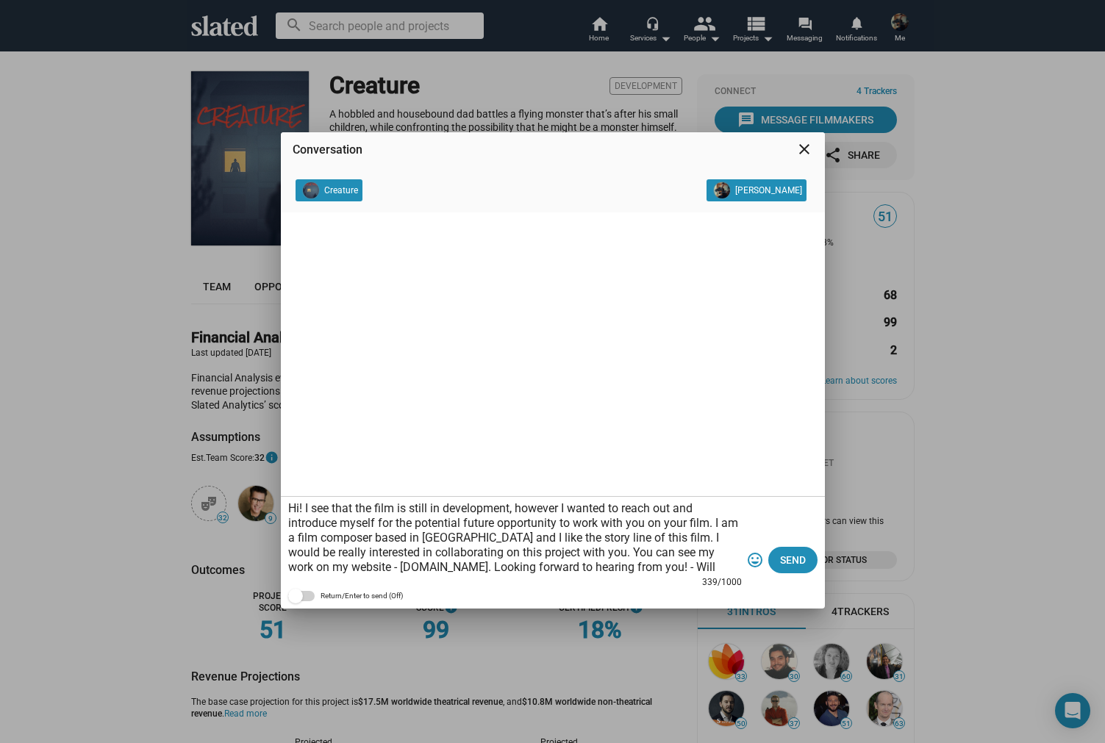
scroll to position [0, -1]
type textarea "Hi! I see that the film is still in development, however I wanted to reach out …"
click at [785, 556] on span "Send" at bounding box center [793, 560] width 26 height 26
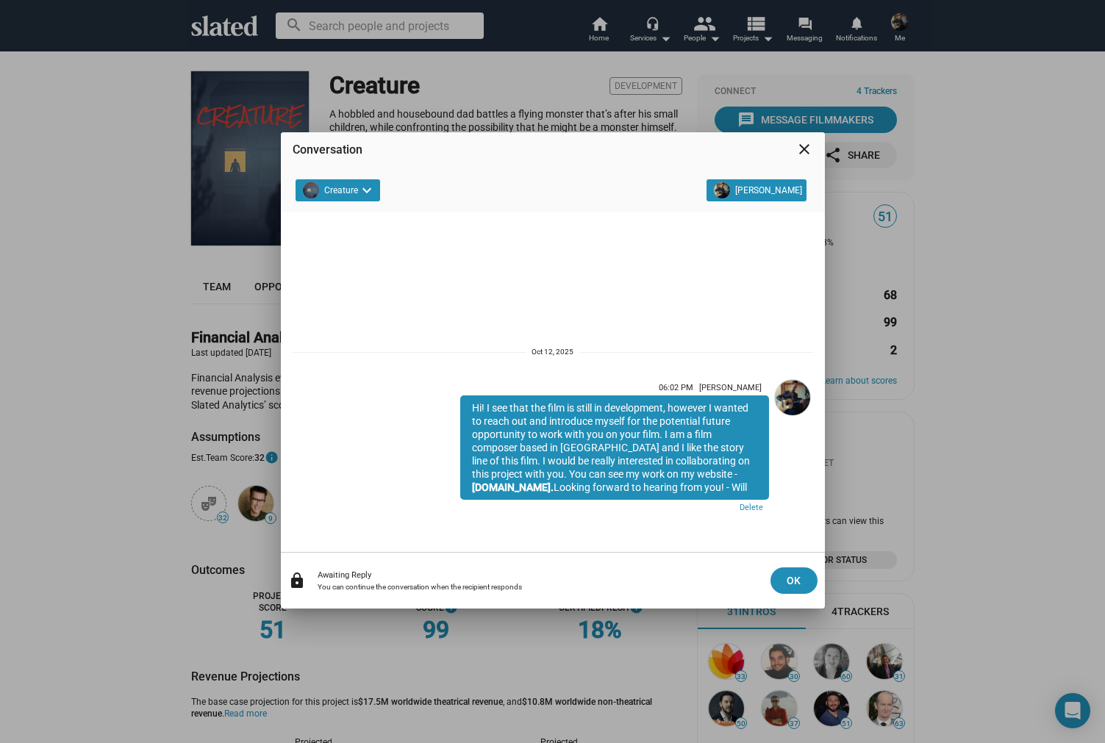
click at [805, 148] on mat-icon "close" at bounding box center [804, 149] width 18 height 18
